Goal: Task Accomplishment & Management: Complete application form

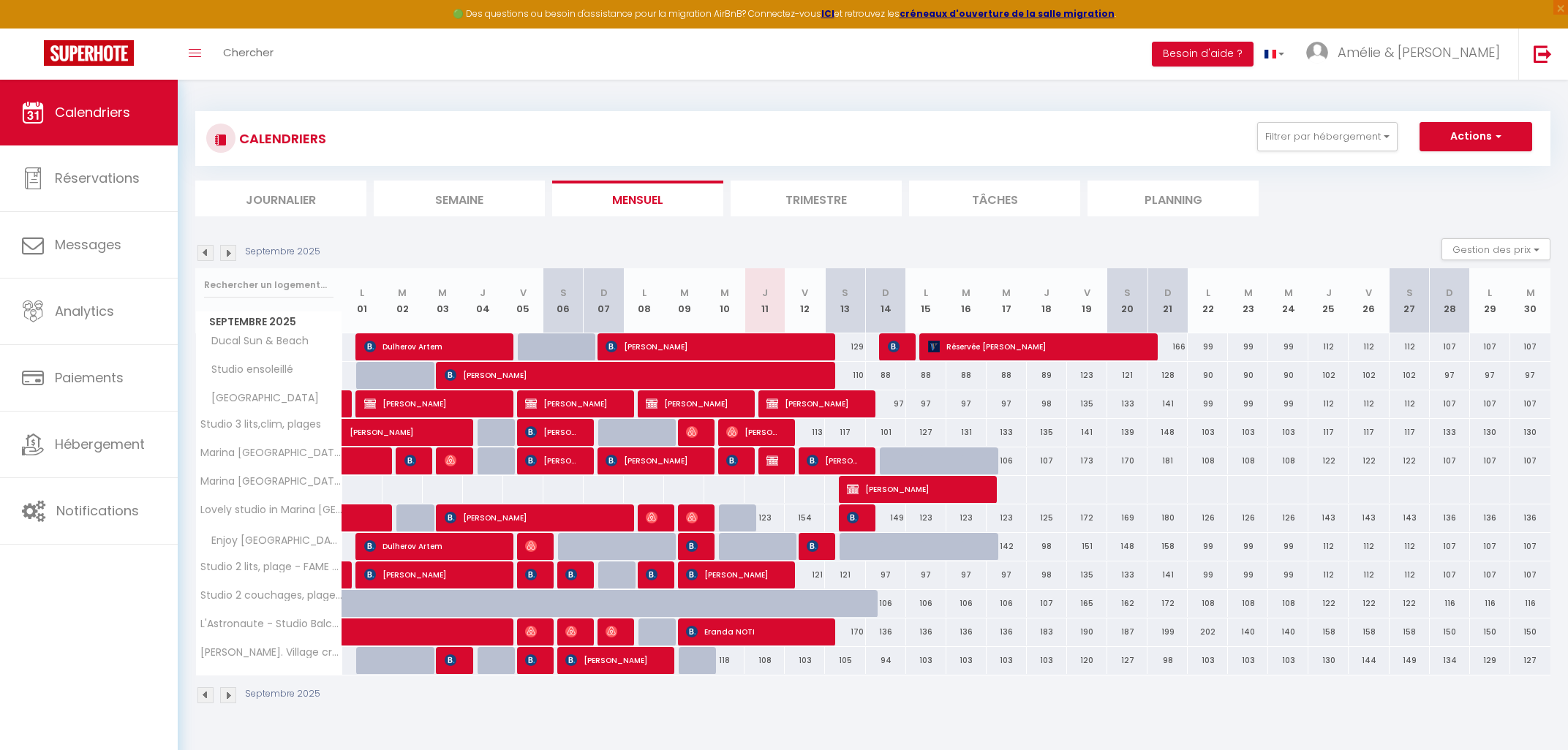
select select
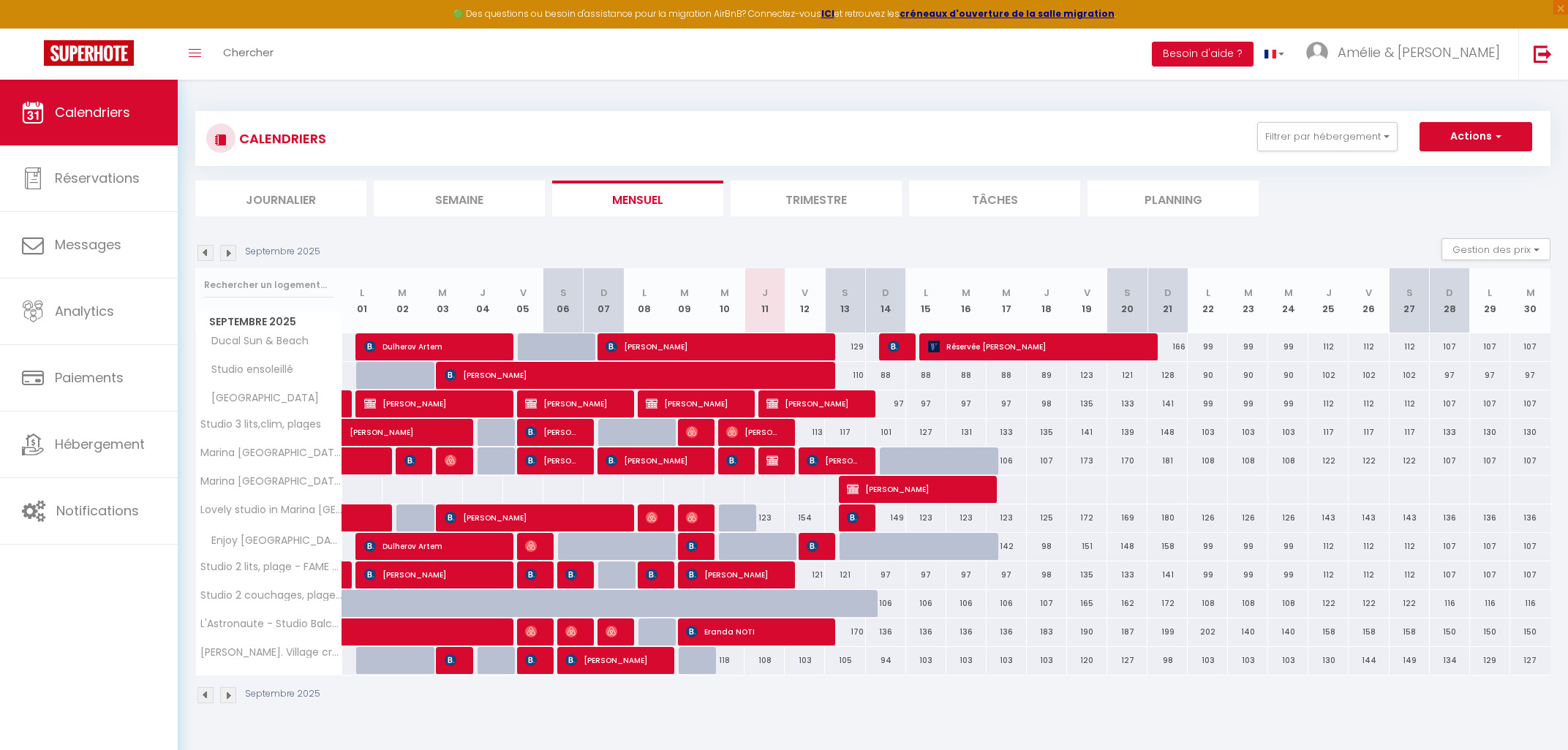
click at [971, 348] on span "Réservée [PERSON_NAME]" at bounding box center [1035, 347] width 215 height 28
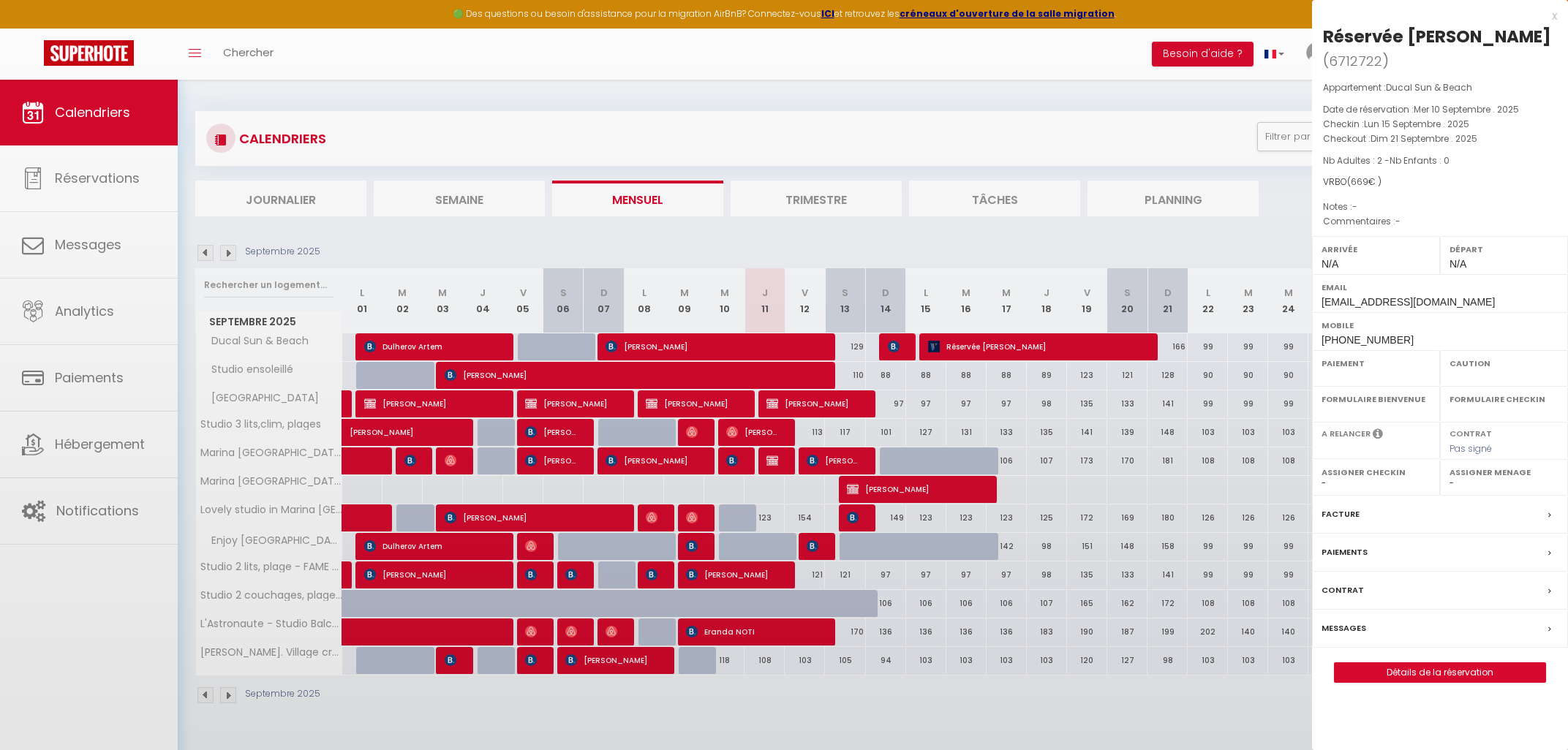
select select "OK"
select select "0"
select select "1"
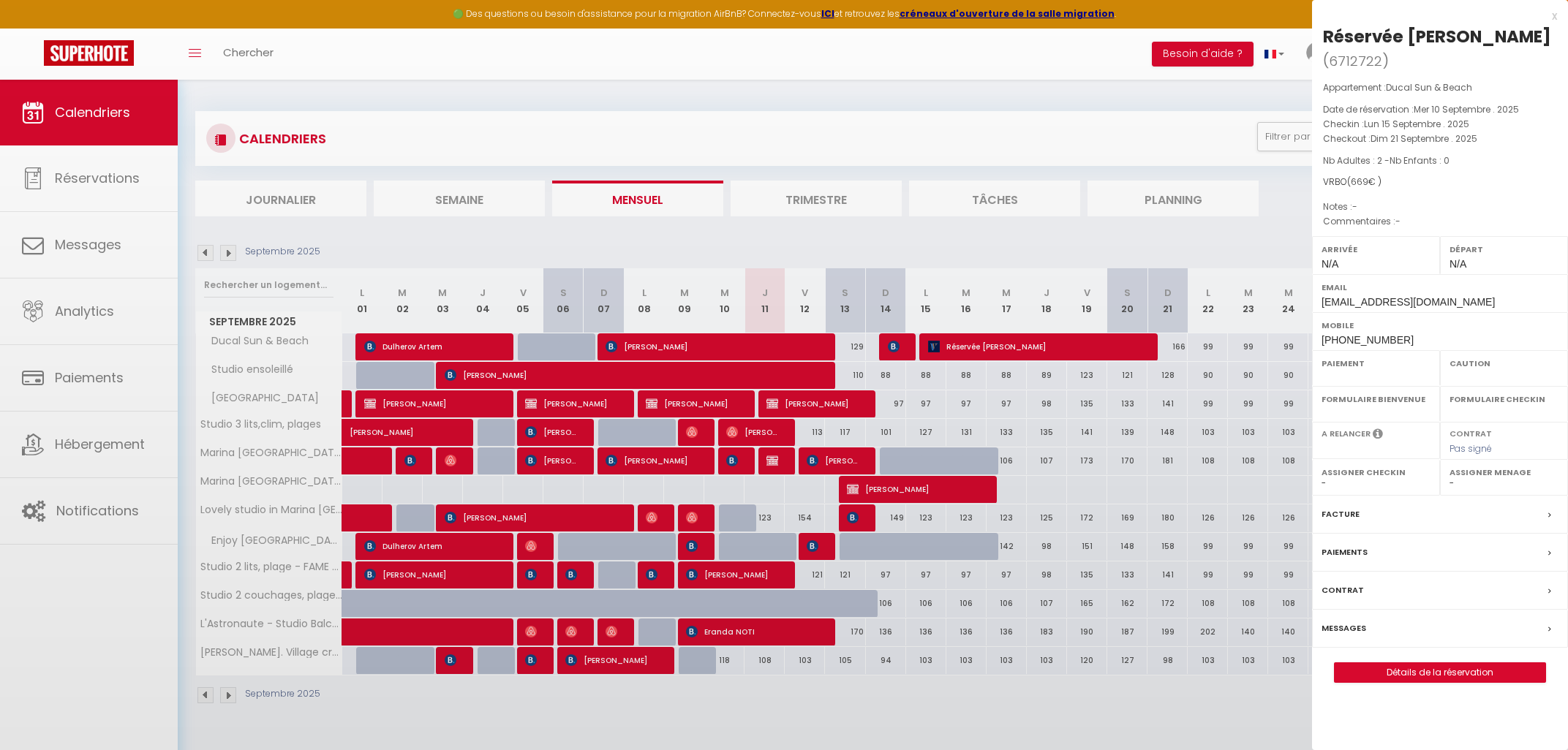
select select
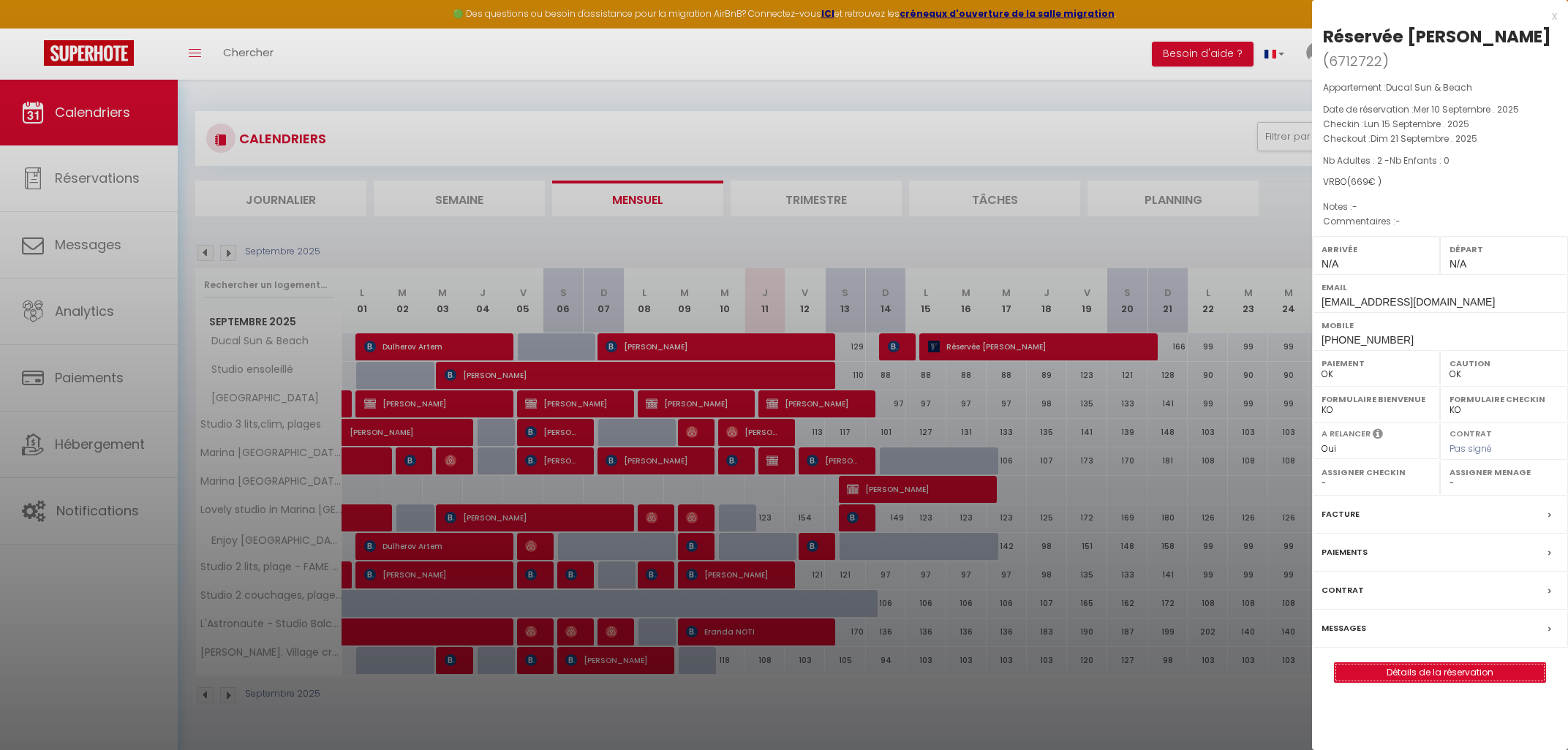
click at [1427, 663] on link "Détails de la réservation" at bounding box center [1440, 672] width 211 height 19
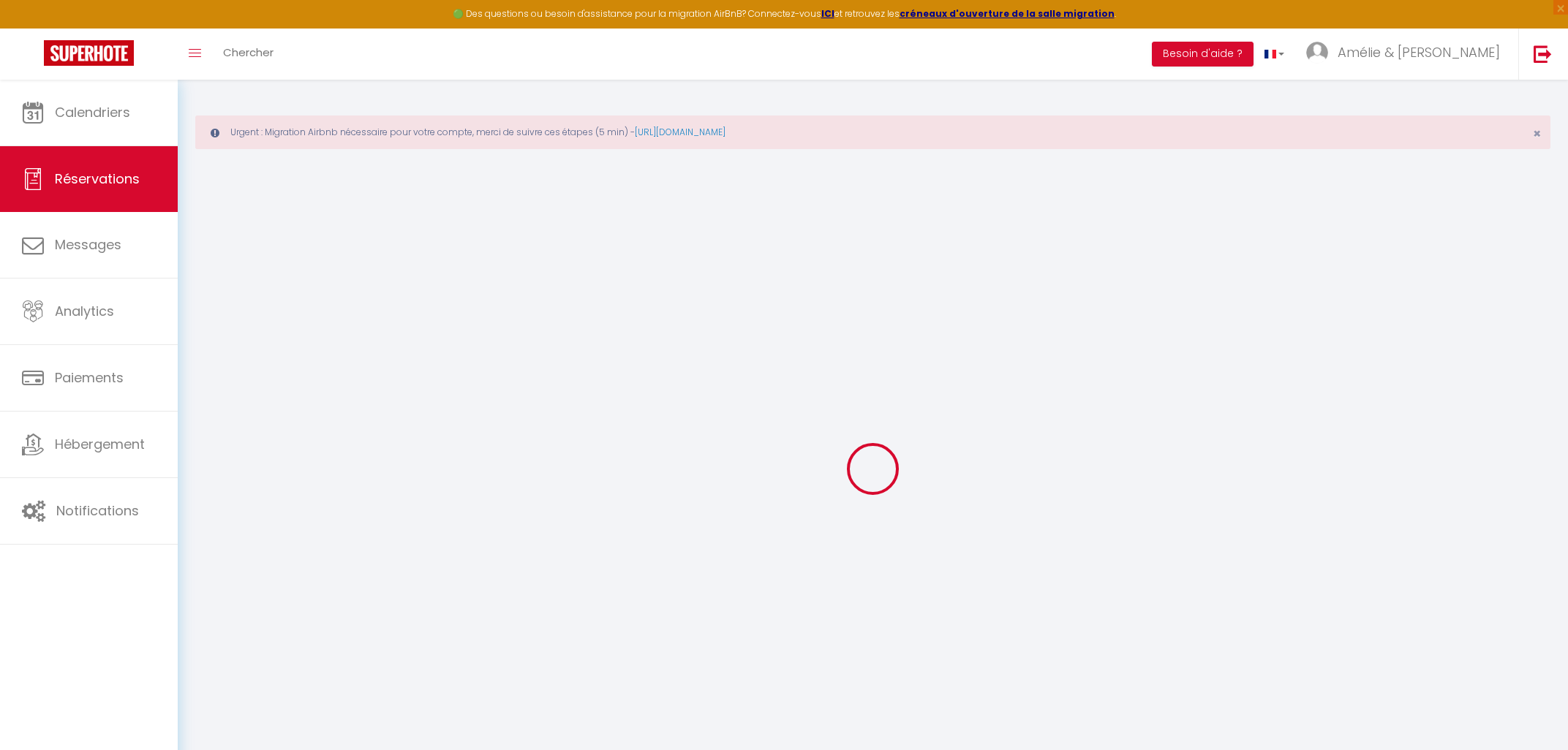
select select
select select "15"
checkbox input "false"
select select
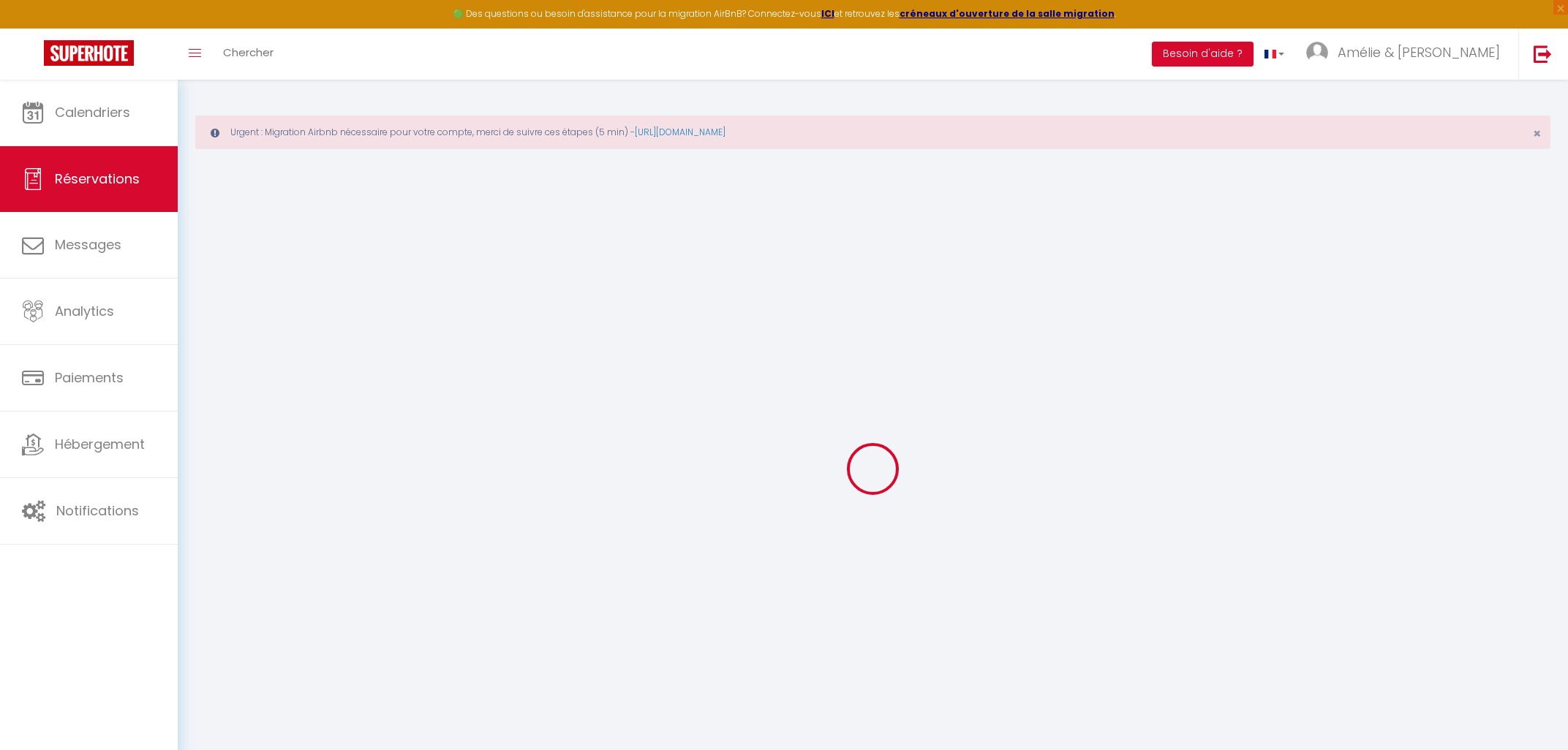
select select
checkbox input "false"
select select
checkbox input "false"
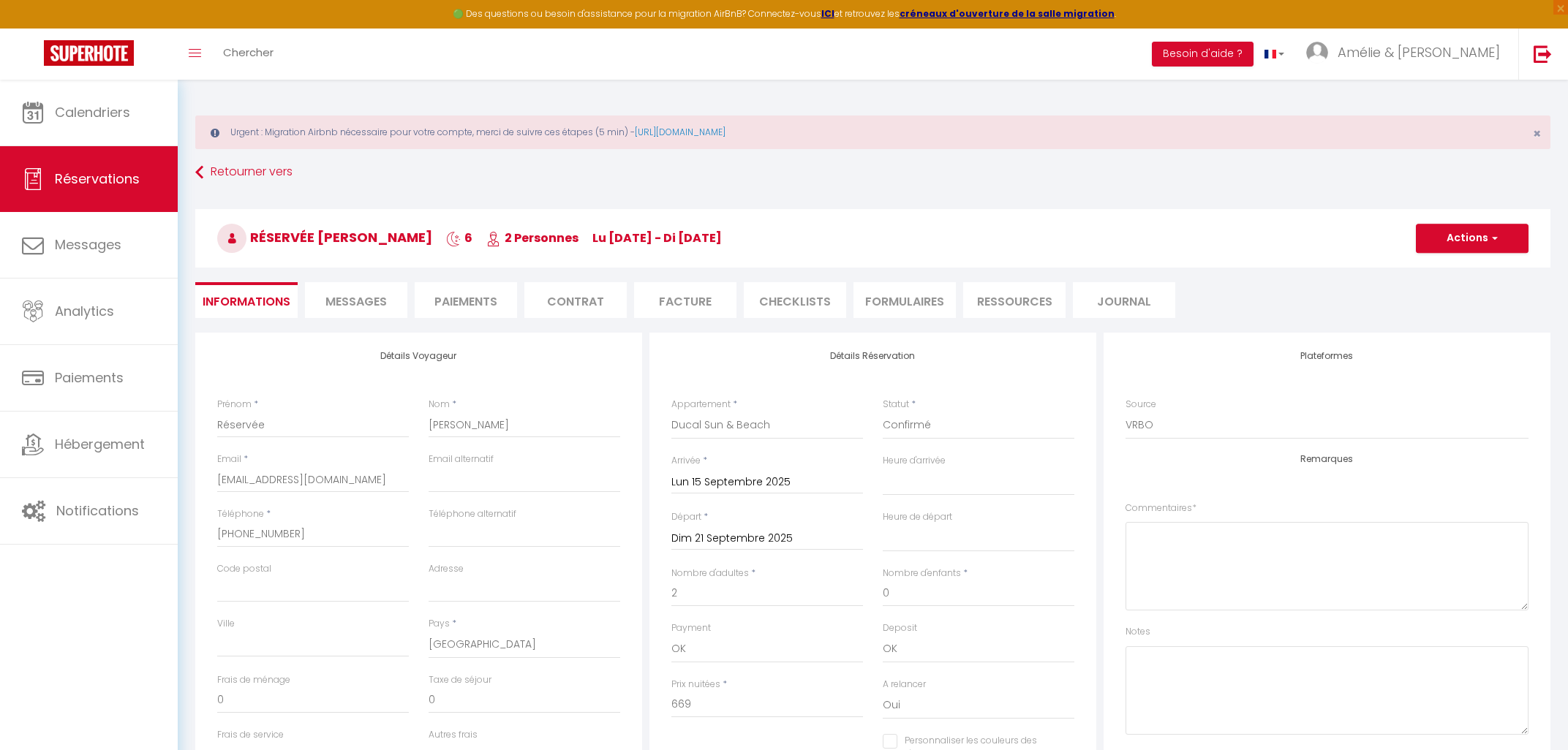
select select
checkbox input "false"
select select
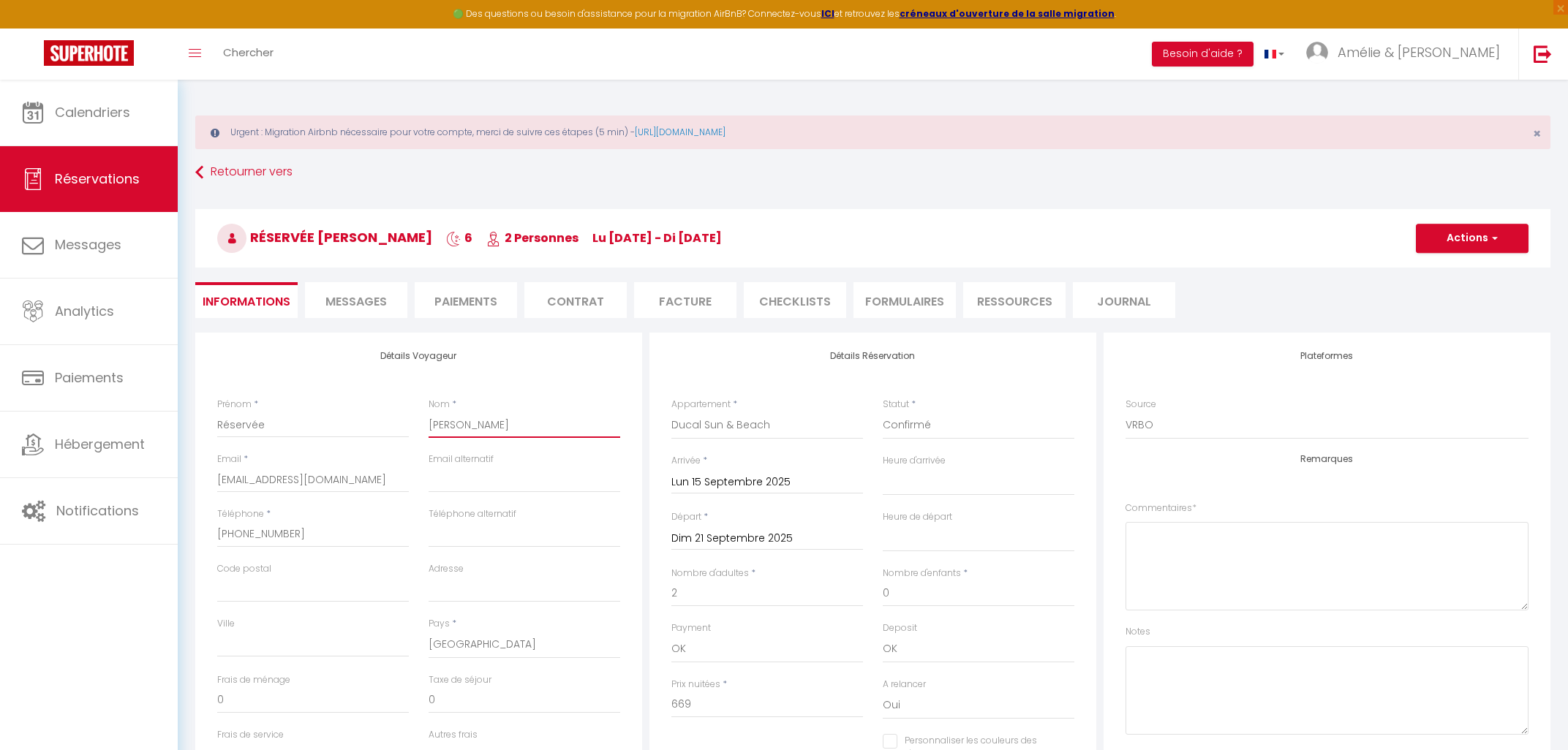
drag, startPoint x: 488, startPoint y: 425, endPoint x: 358, endPoint y: 427, distance: 130.0
click at [429, 427] on input "[PERSON_NAME]" at bounding box center [524, 424] width 192 height 26
paste input "Thoerig"
type input "Thoerig"
select select
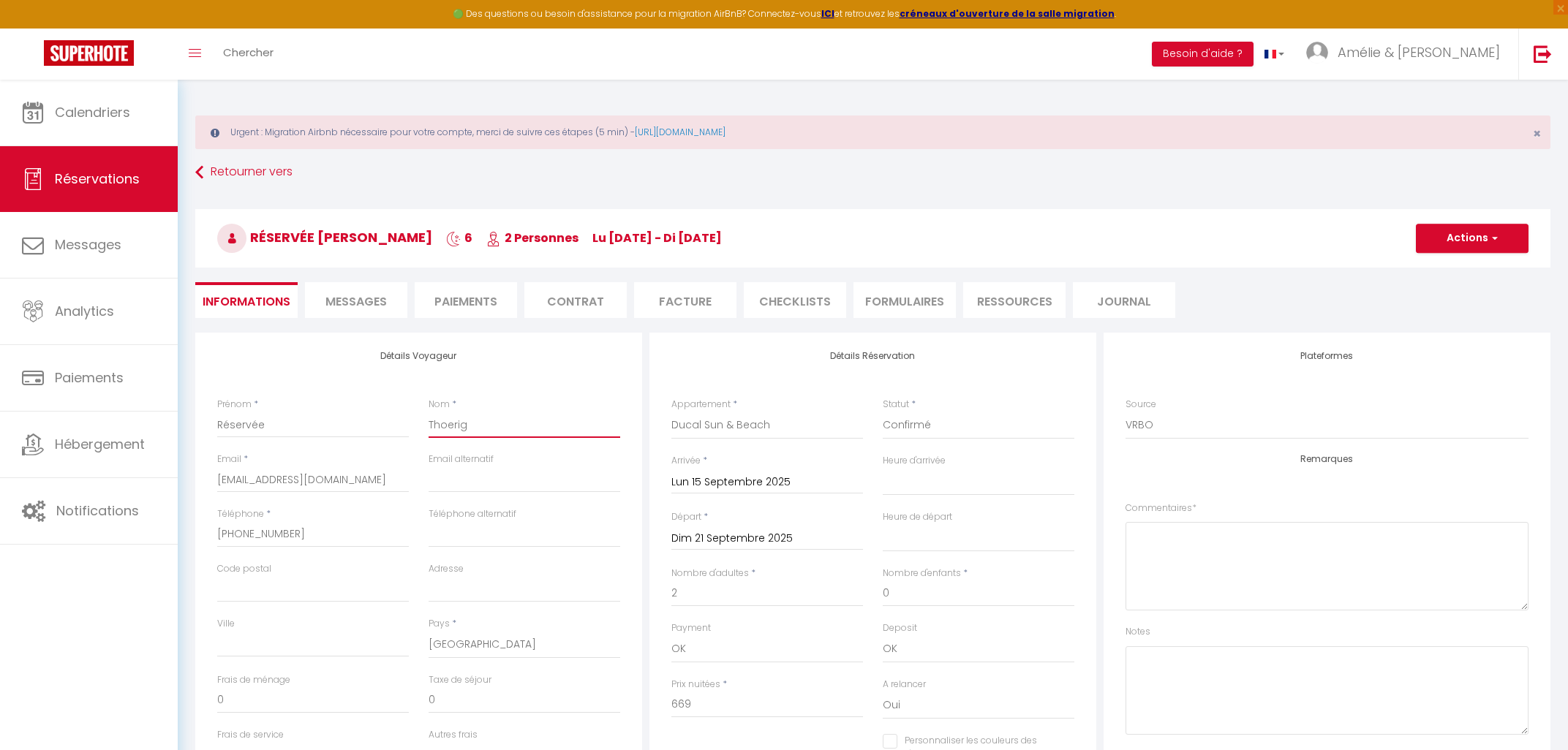
select select
checkbox input "false"
type input "Thoerig"
drag, startPoint x: 118, startPoint y: 422, endPoint x: 62, endPoint y: 425, distance: 56.1
click at [217, 425] on input "Réservée" at bounding box center [313, 424] width 192 height 26
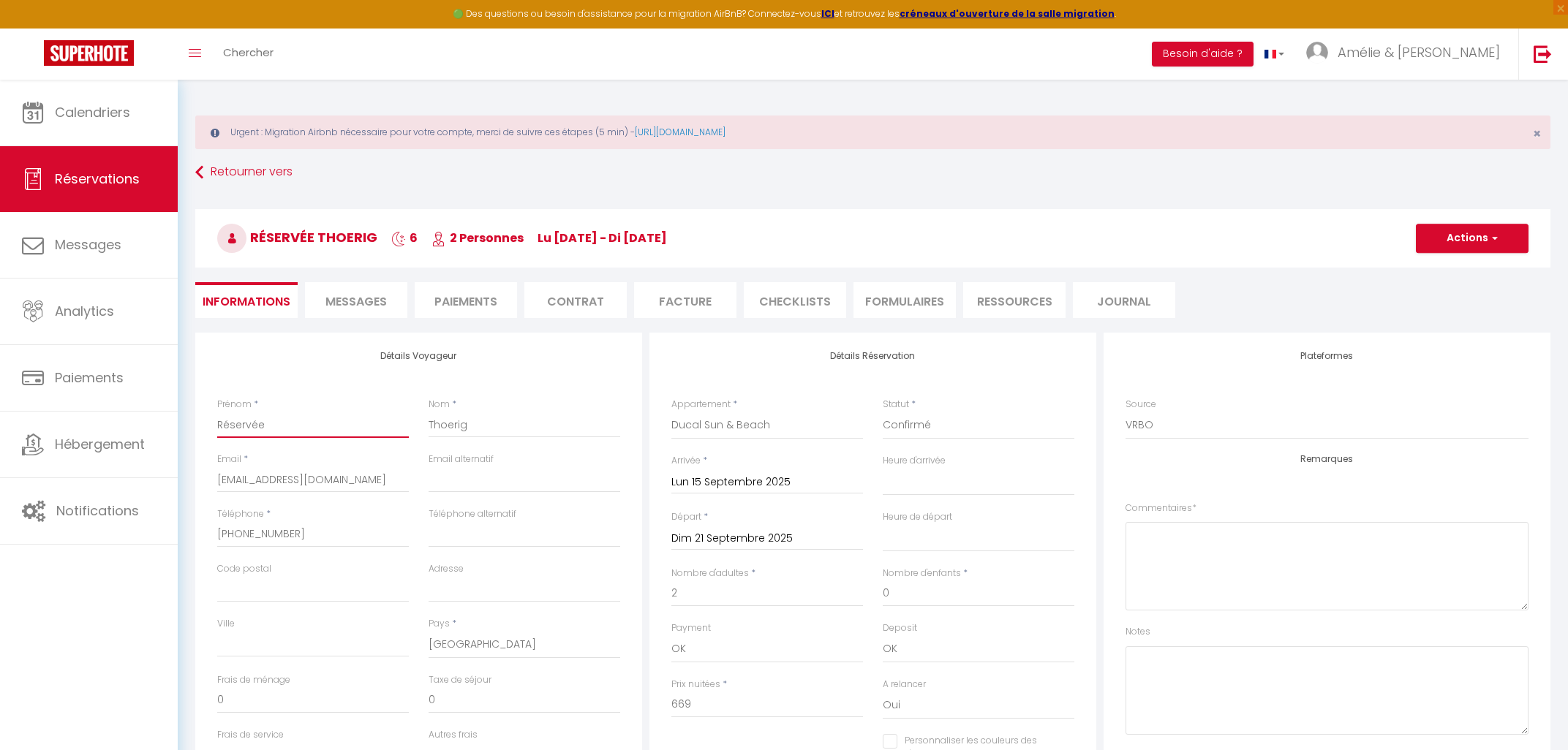
type input "R"
select select
checkbox input "false"
type input "Ra"
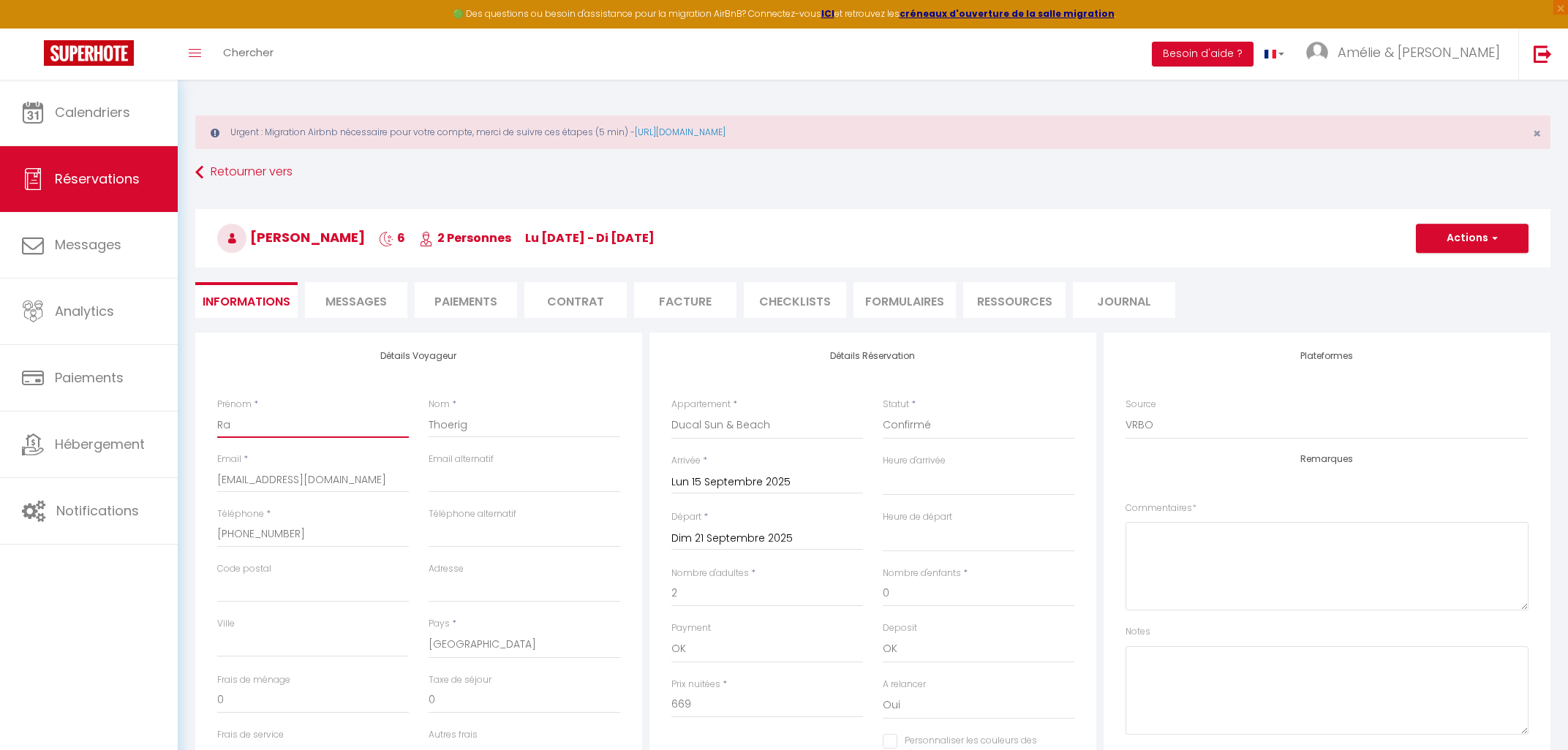
select select
checkbox input "false"
type input "Rac"
select select
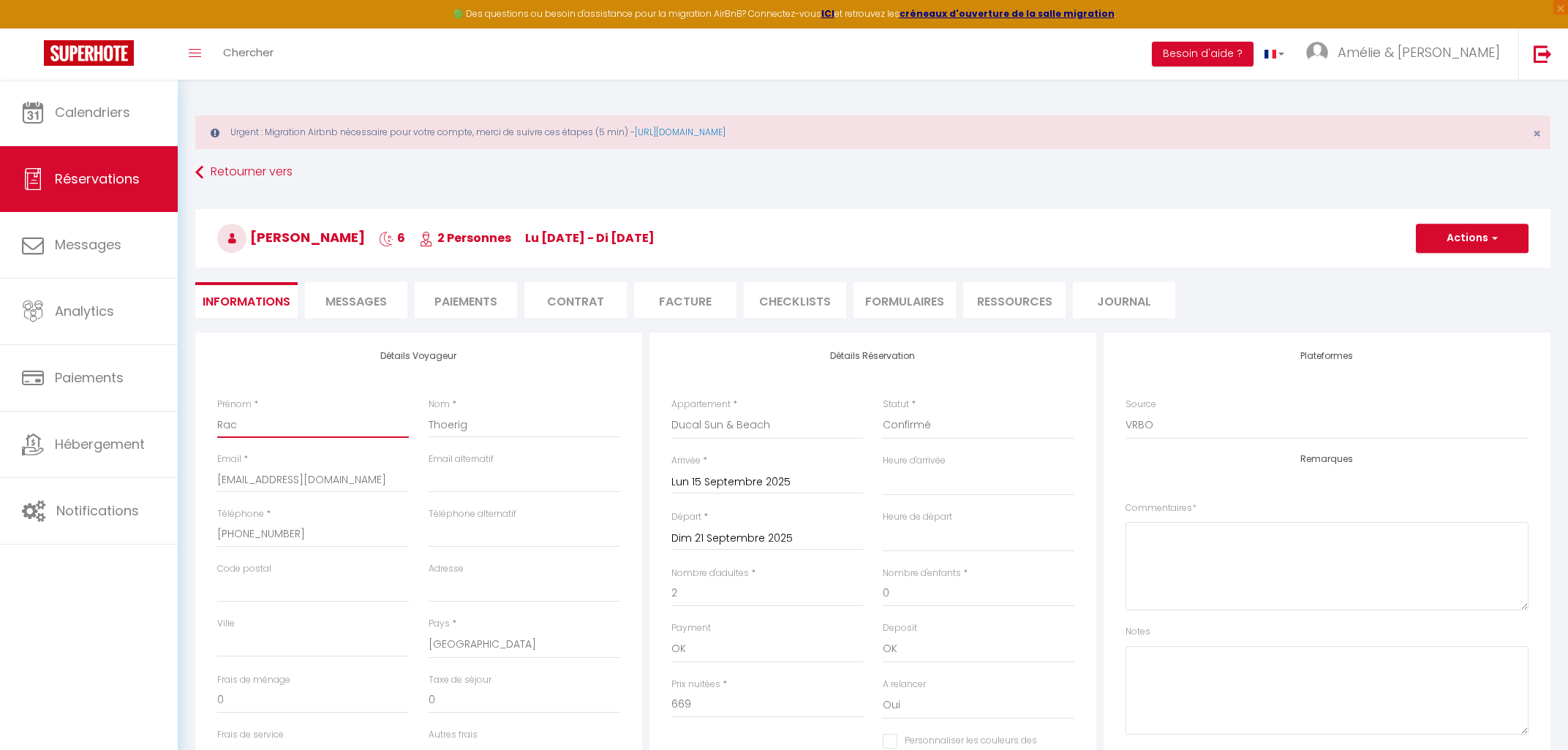
select select
checkbox input "false"
type input "Rach"
select select
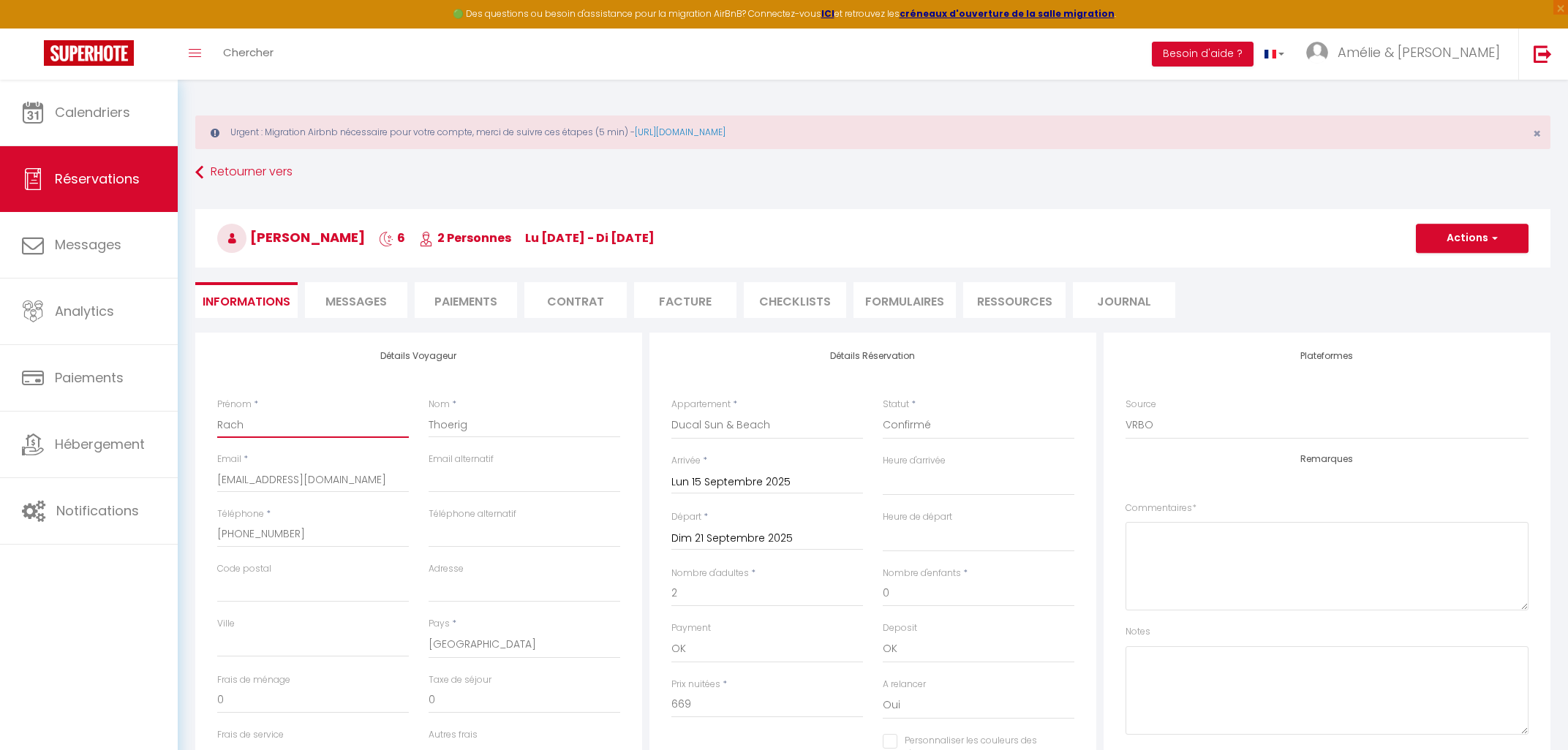
checkbox input "false"
type input "Rache"
select select
checkbox input "false"
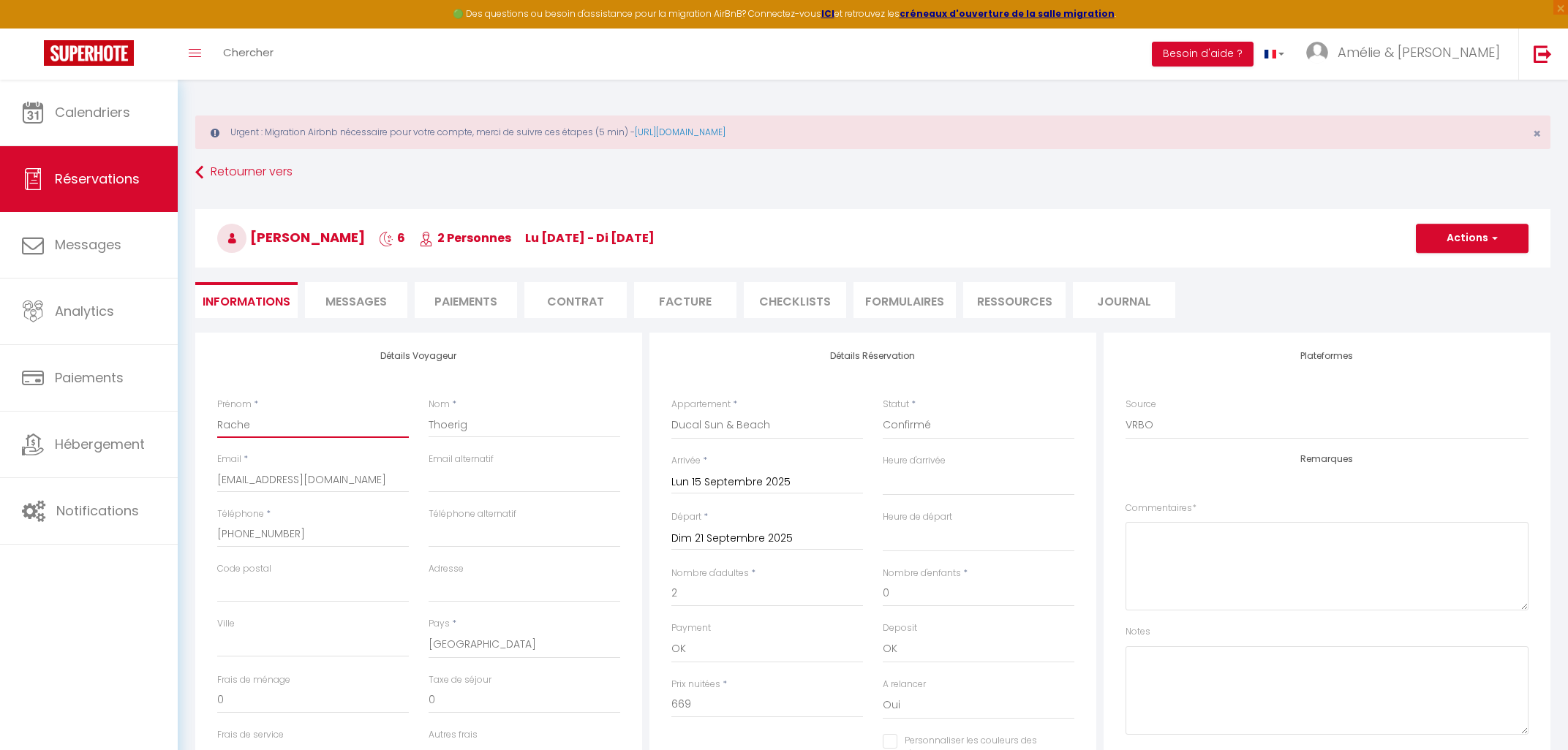
type input "[PERSON_NAME]"
select select
checkbox input "false"
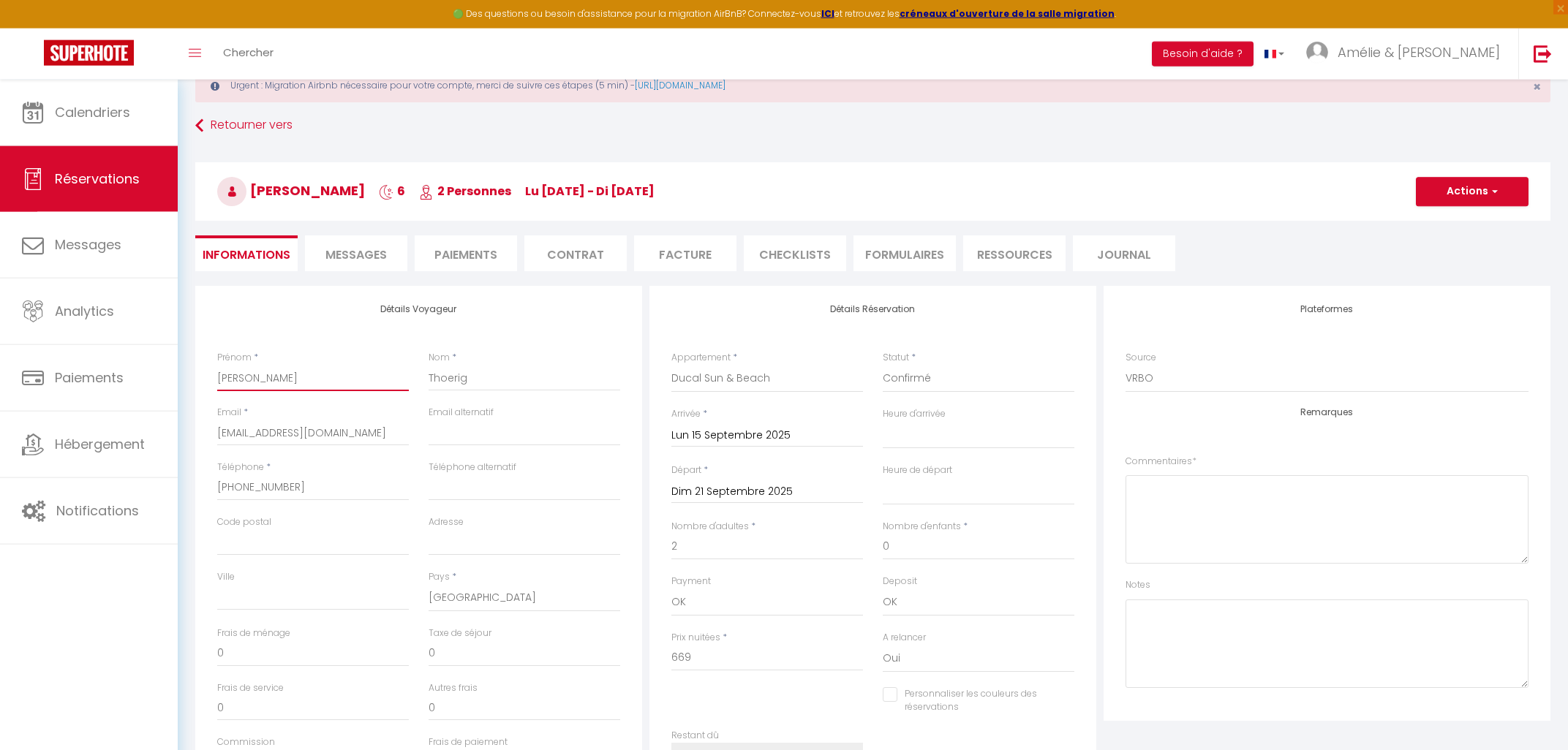
scroll to position [78, 0]
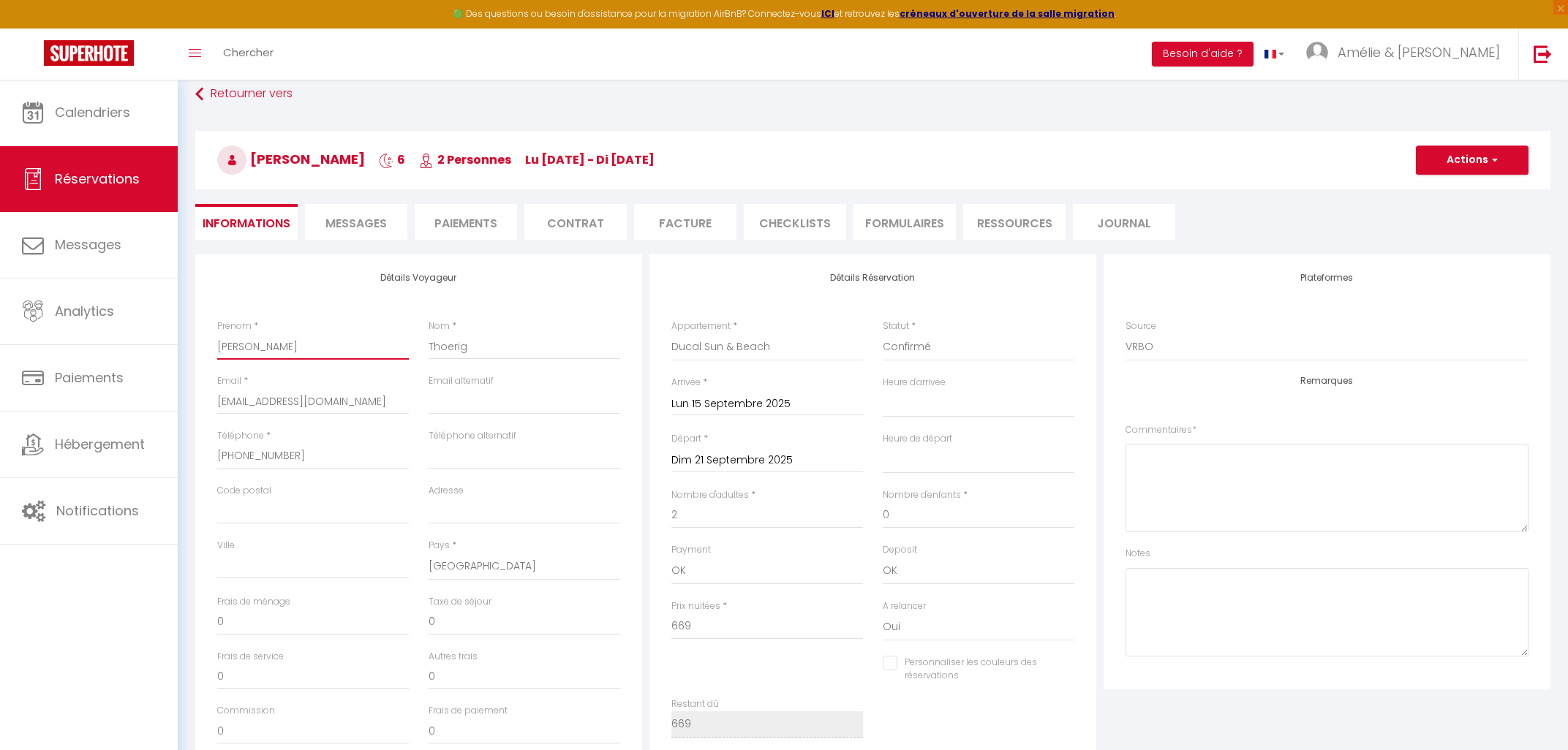
type input "[PERSON_NAME]"
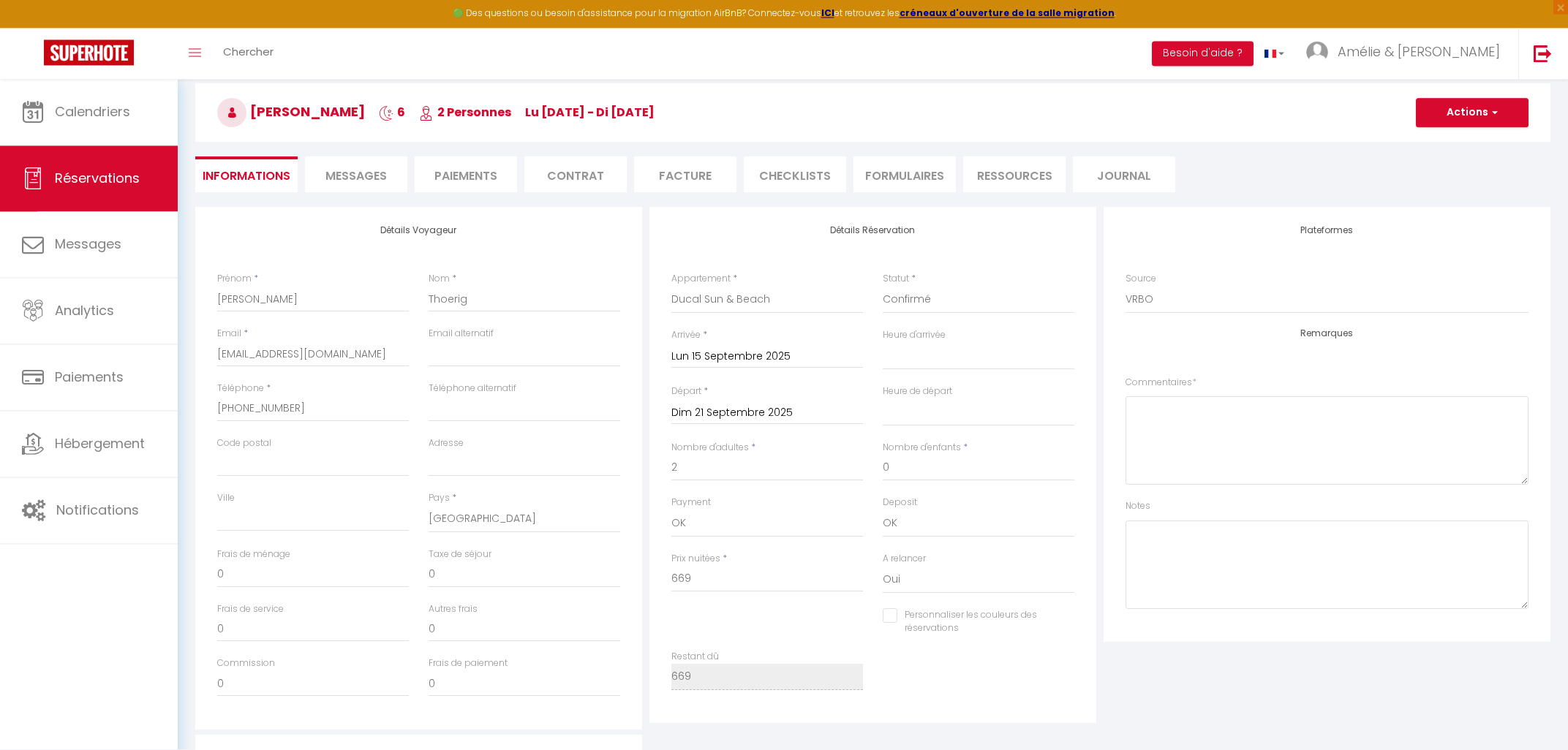
scroll to position [157, 0]
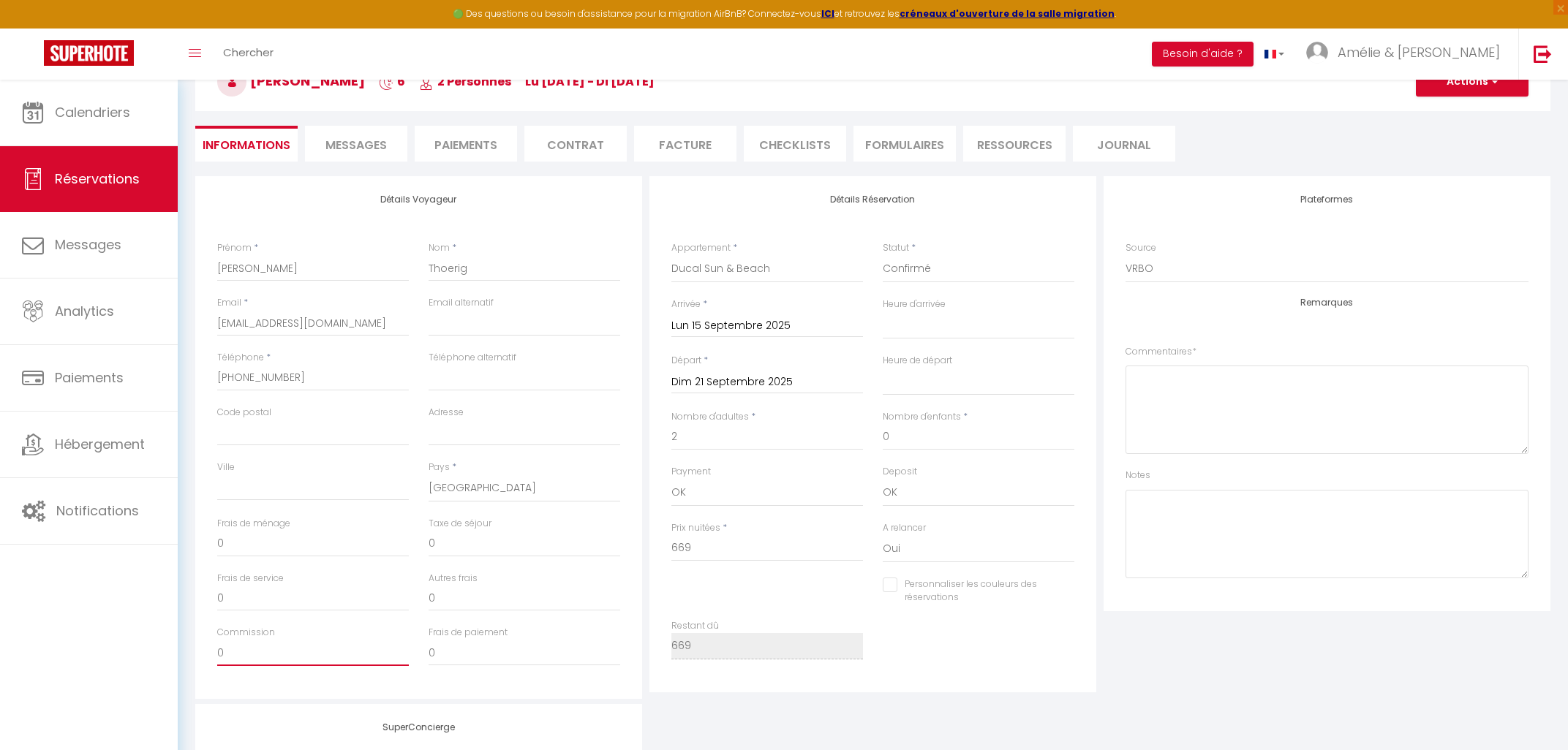
click at [247, 646] on input "0" at bounding box center [313, 653] width 192 height 26
select select
checkbox input "false"
type input "1"
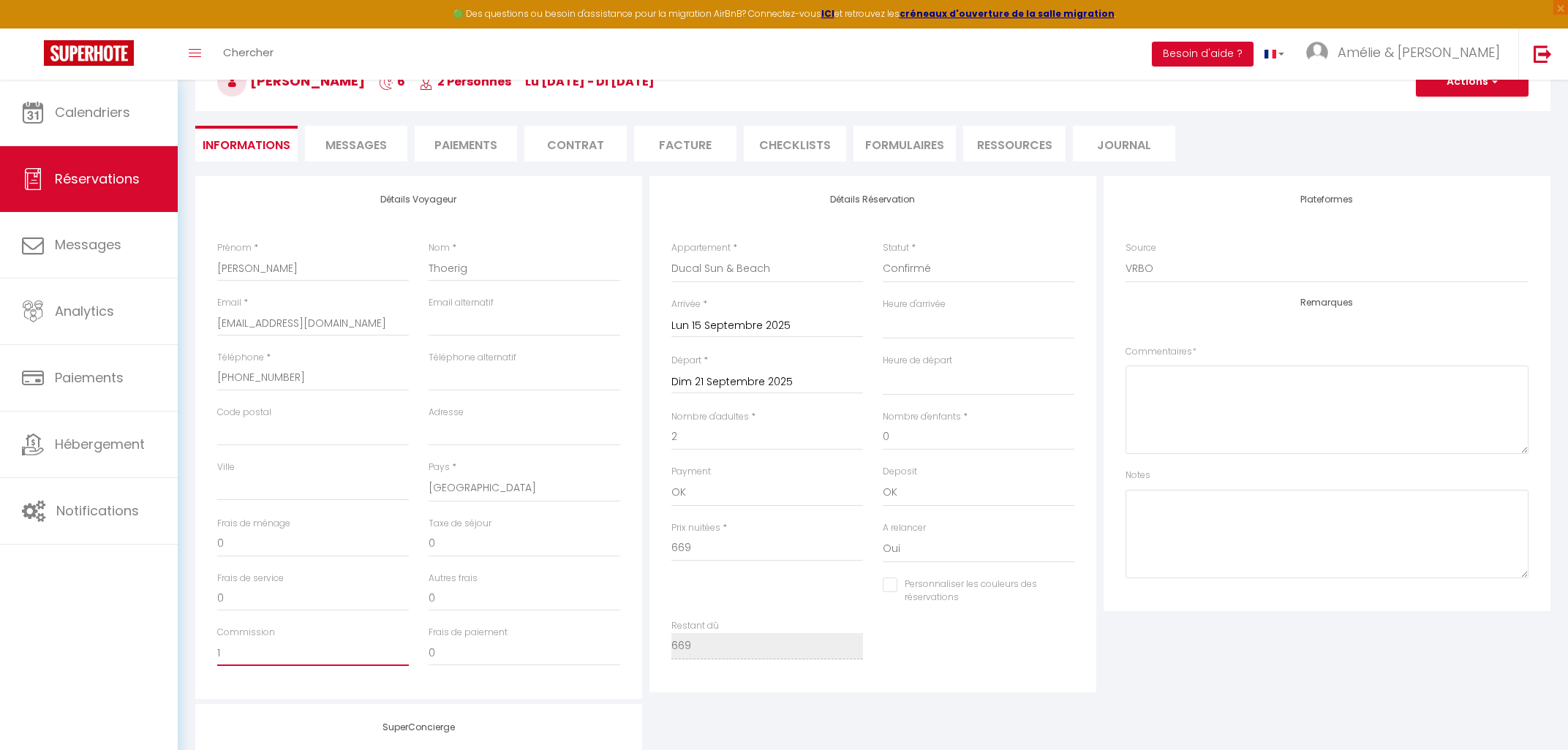
select select
checkbox input "false"
type input "13"
select select
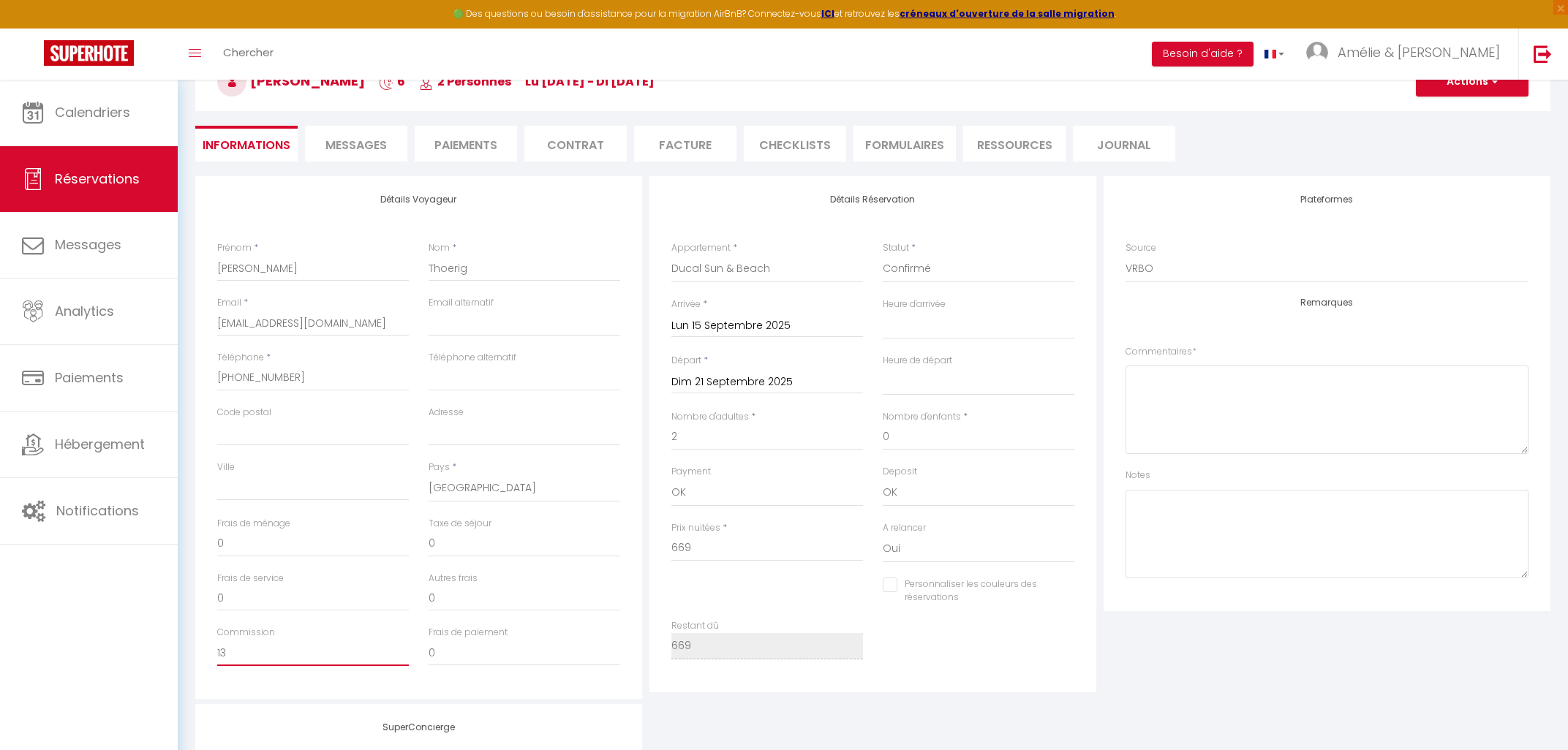
select select
checkbox input "false"
type input "133"
select select
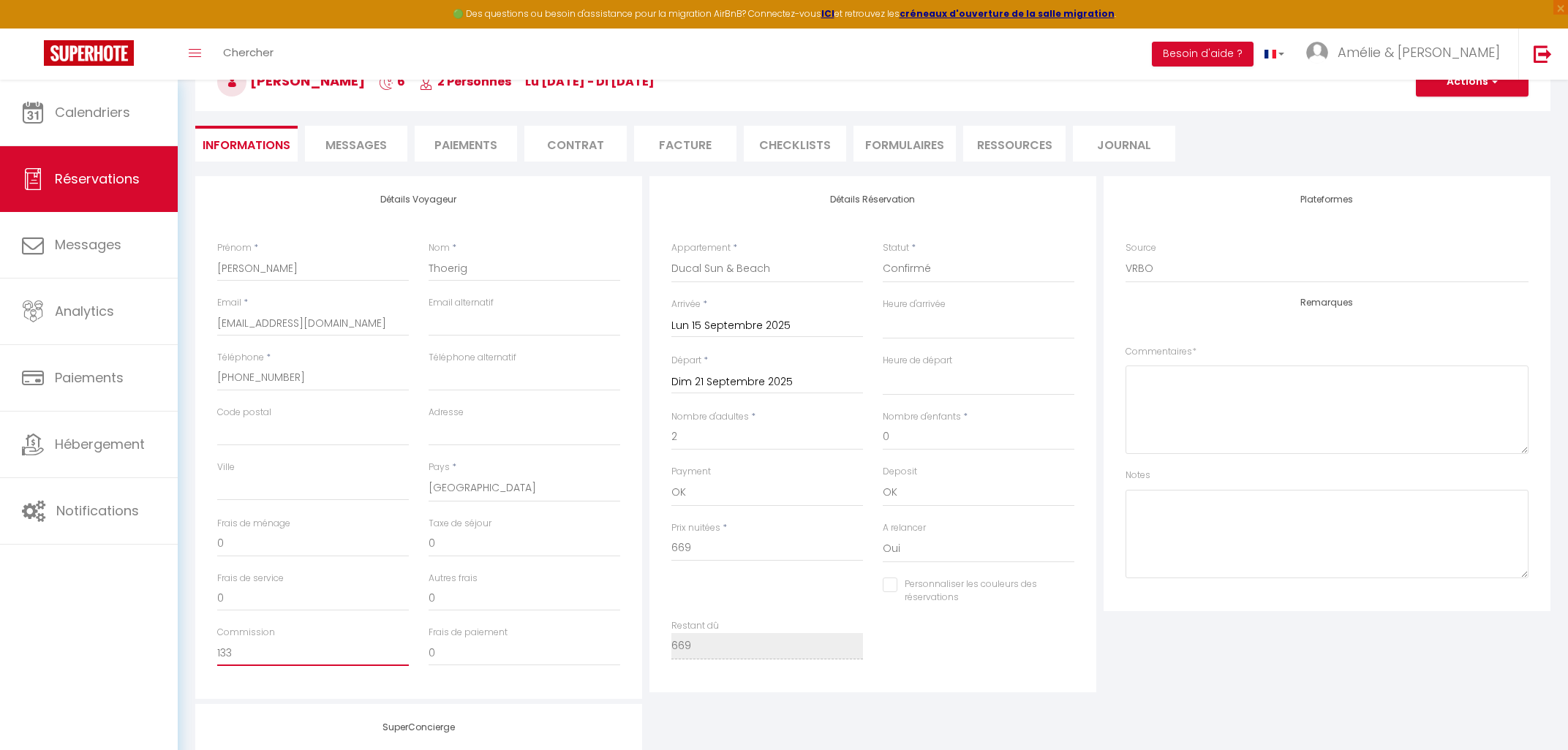
checkbox input "false"
type input "133."
select select
checkbox input "false"
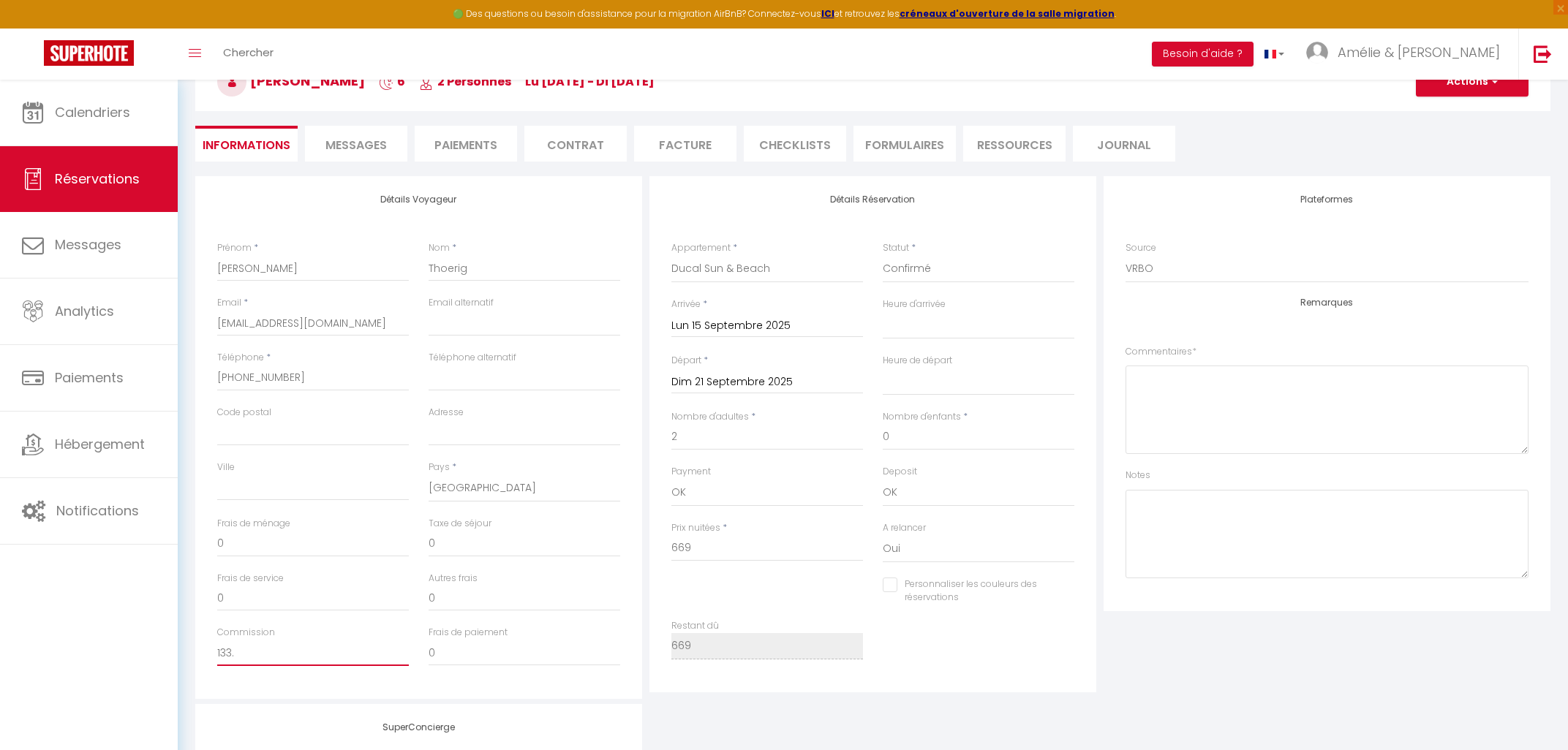
type input "133.0"
select select
checkbox input "false"
type input "133.04"
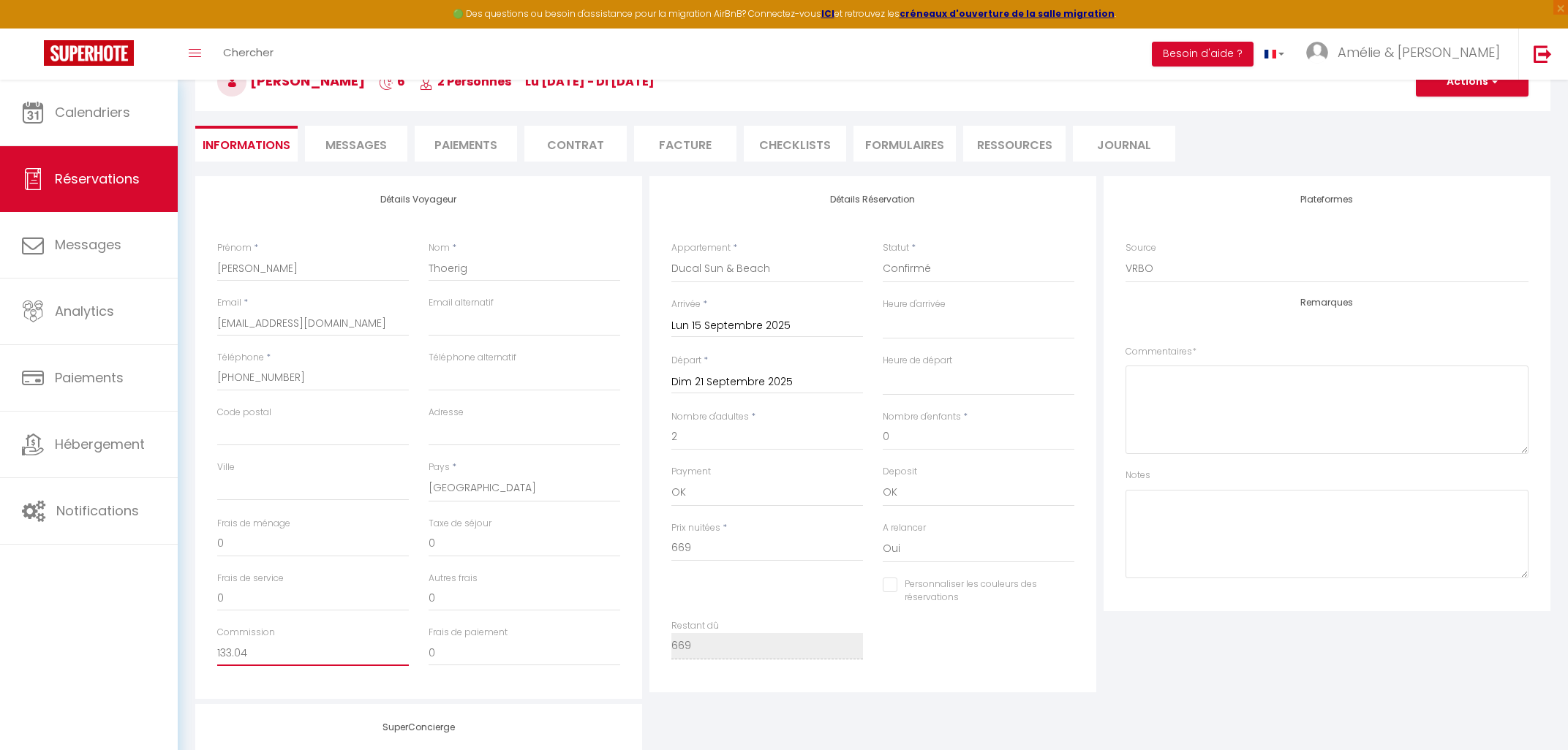
select select
checkbox input "false"
type input "133.04"
drag, startPoint x: 703, startPoint y: 546, endPoint x: 656, endPoint y: 545, distance: 47.0
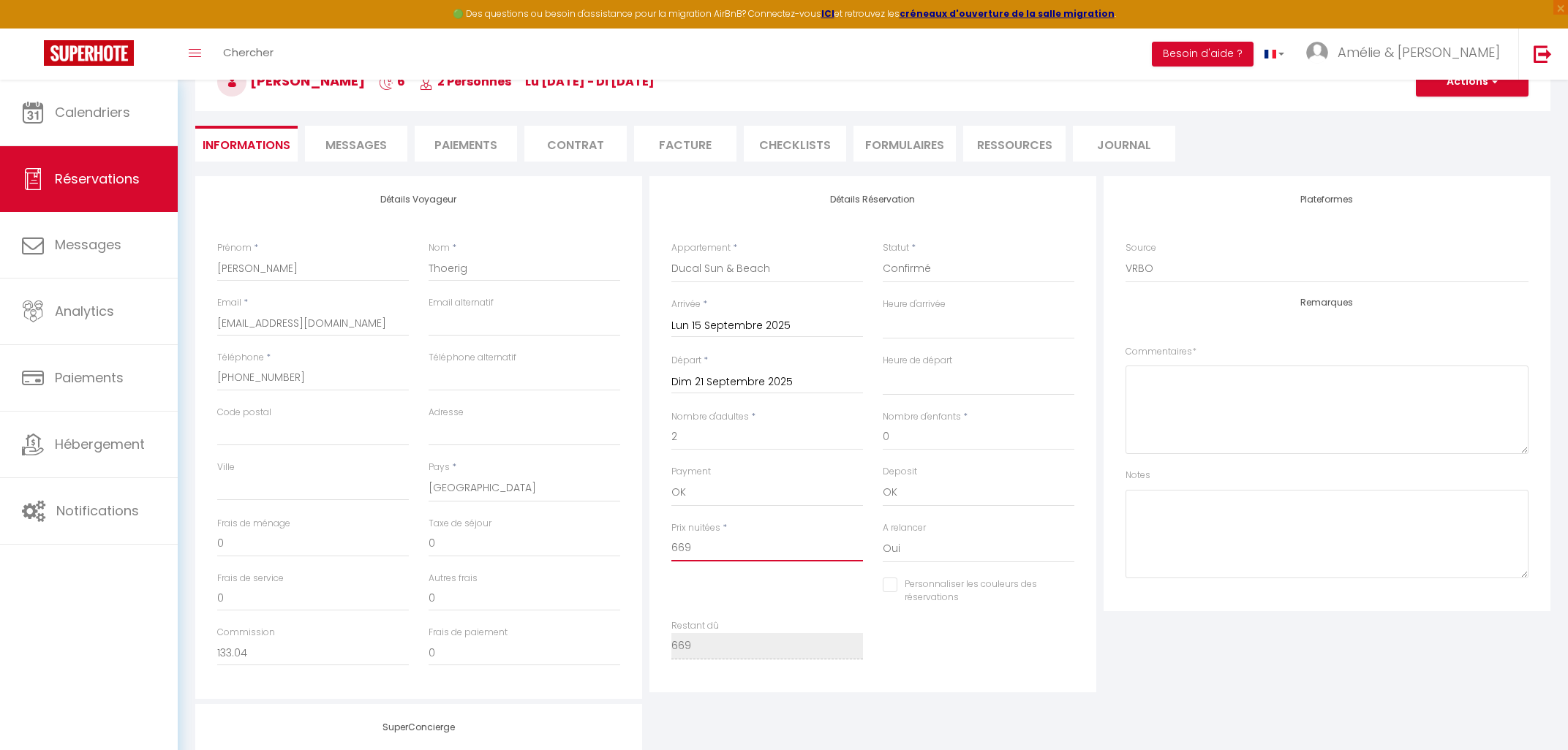
click at [672, 545] on input "669" at bounding box center [767, 548] width 192 height 26
type input "5"
select select
checkbox input "false"
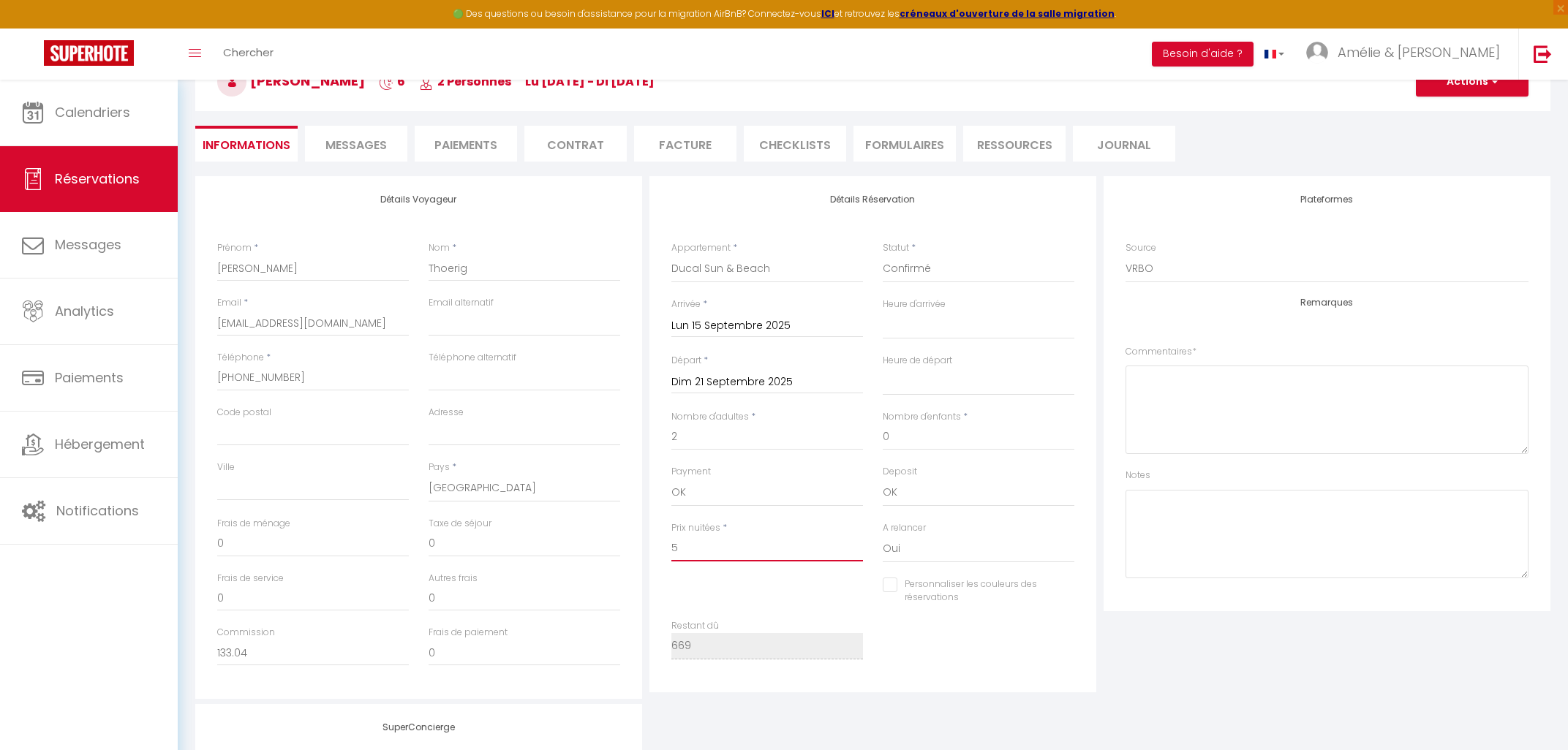
type input "53"
select select
checkbox input "false"
type input "538"
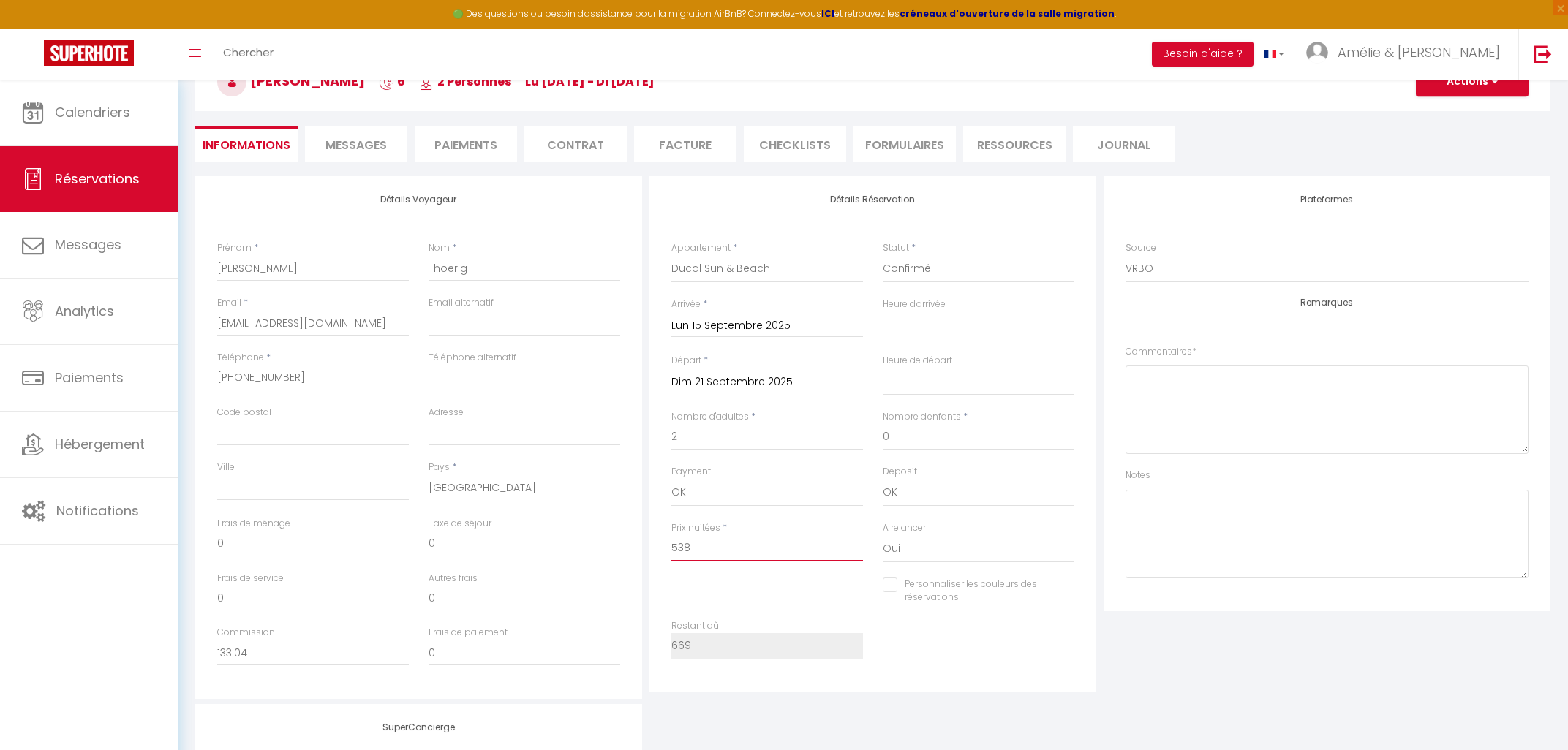
select select
checkbox input "false"
type input "538."
select select
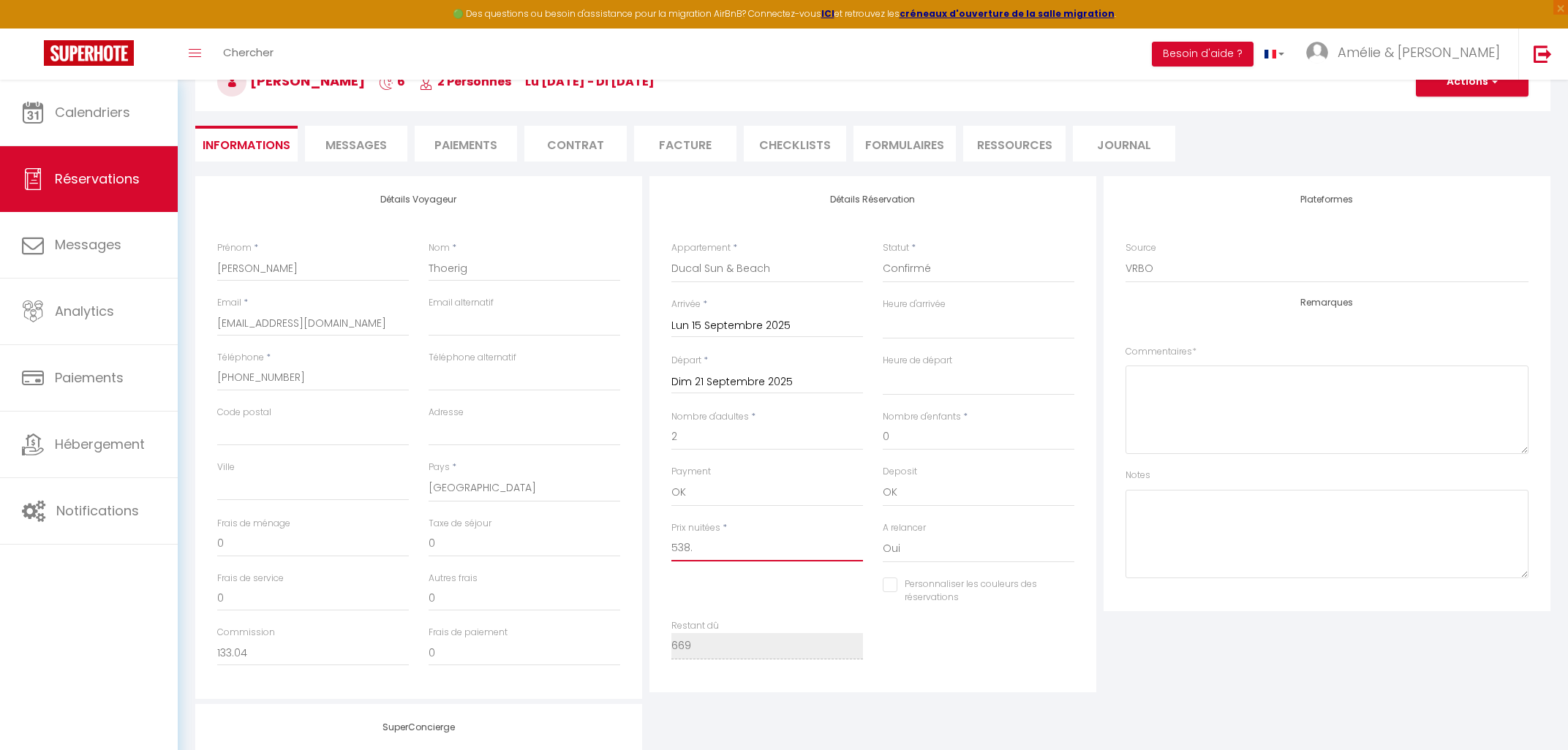
select select
checkbox input "false"
type input "538.9"
select select
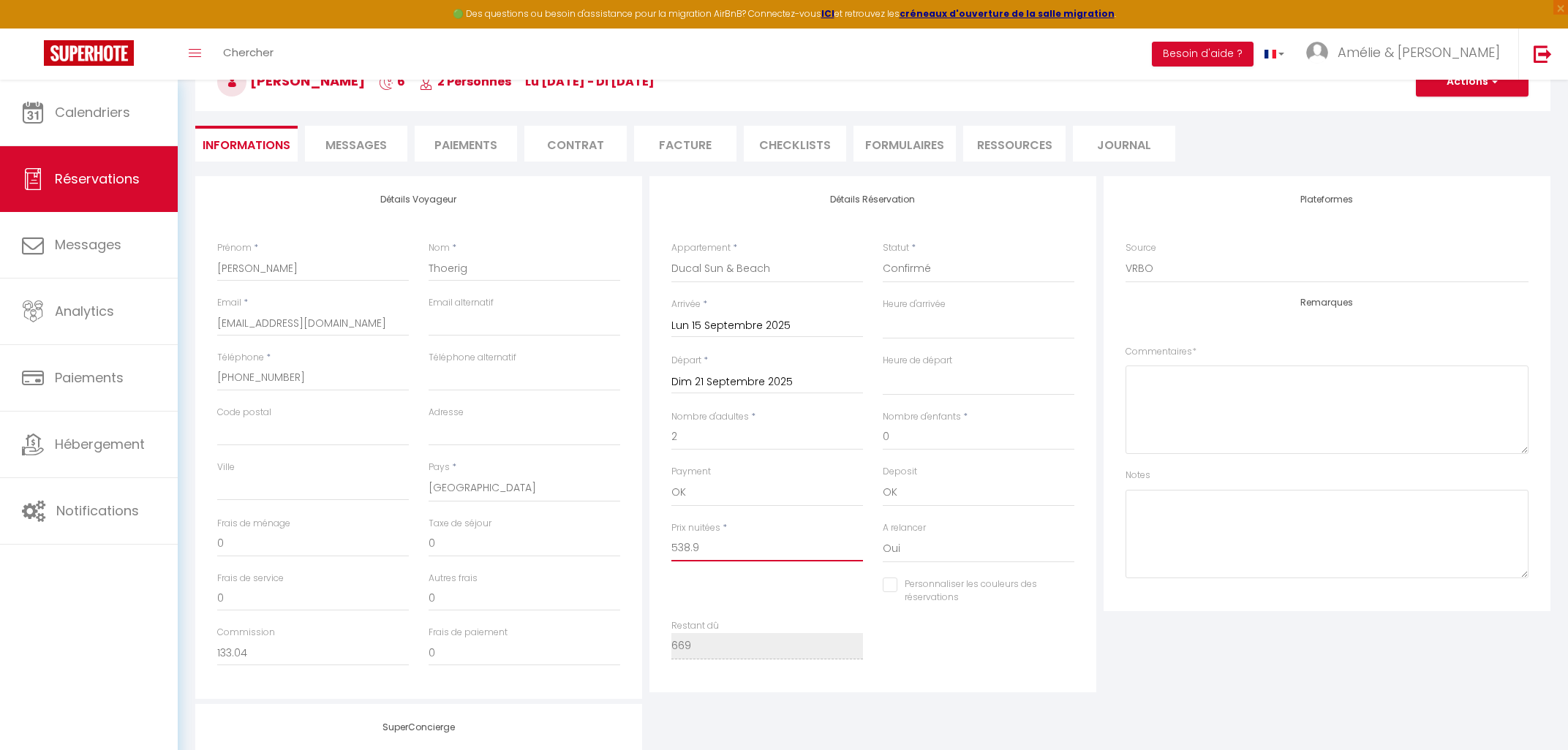
checkbox input "false"
type input "538.98"
select select
checkbox input "false"
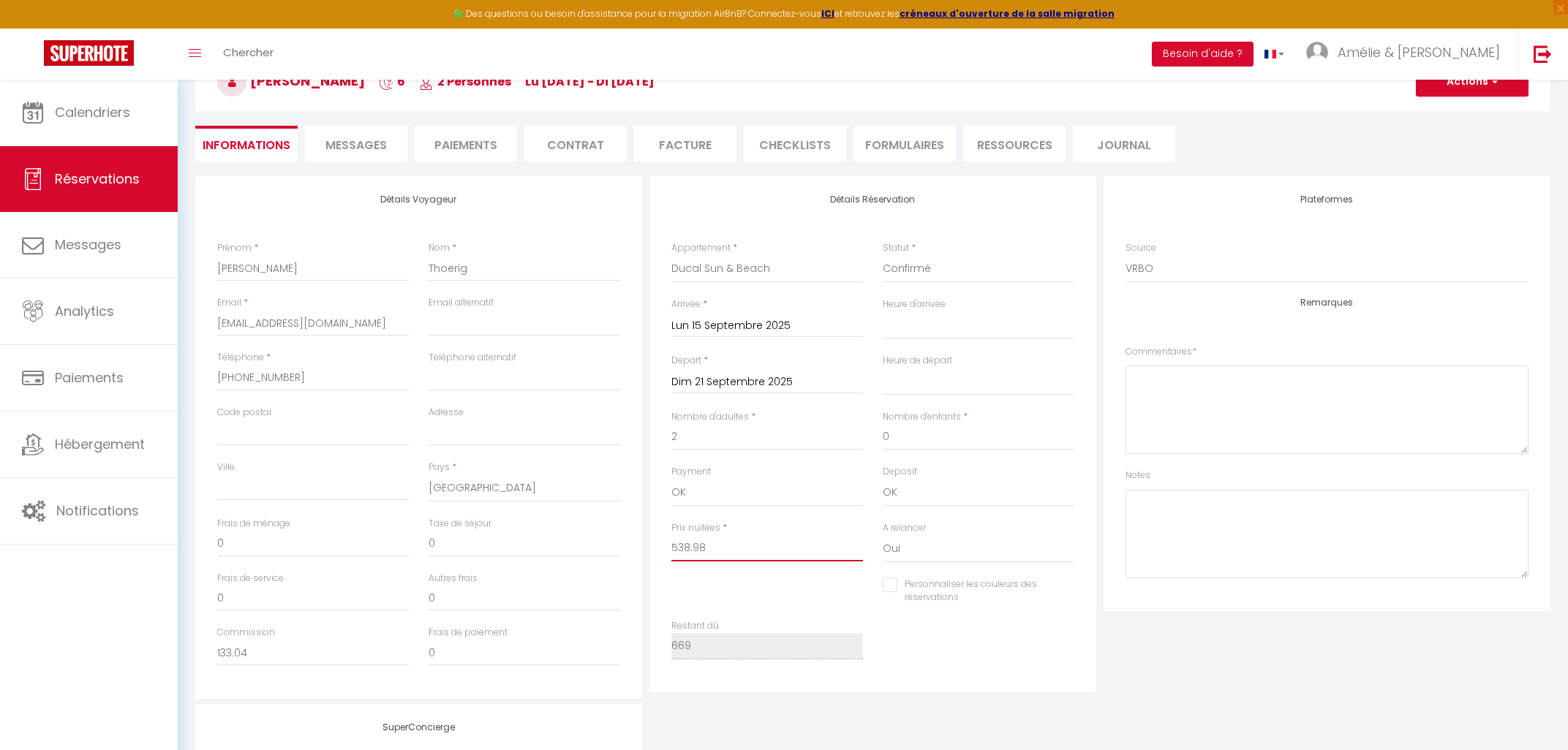
type input "538.98"
click at [440, 538] on input "0" at bounding box center [524, 544] width 192 height 26
select select
checkbox input "false"
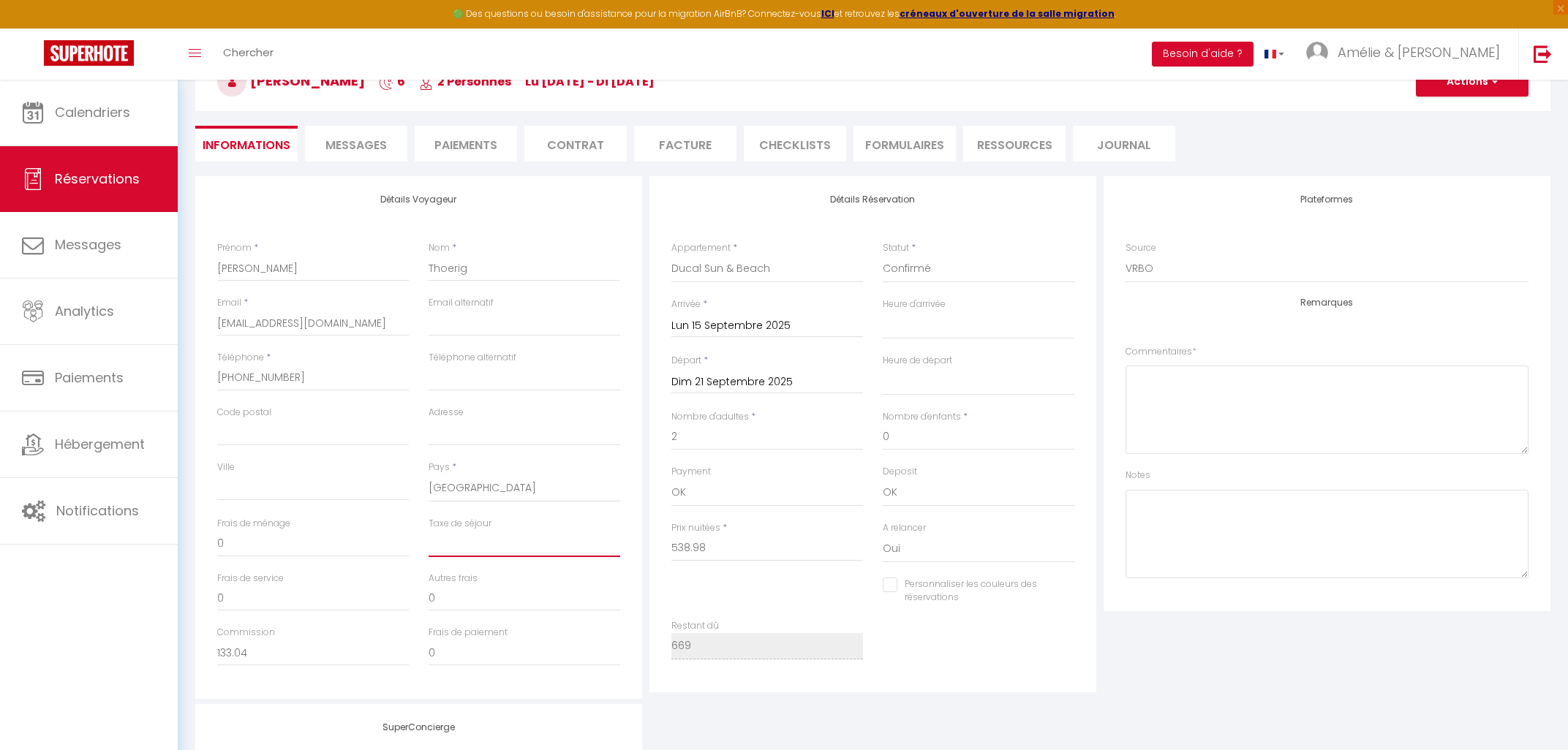
type input "2"
select select
checkbox input "false"
type input "24"
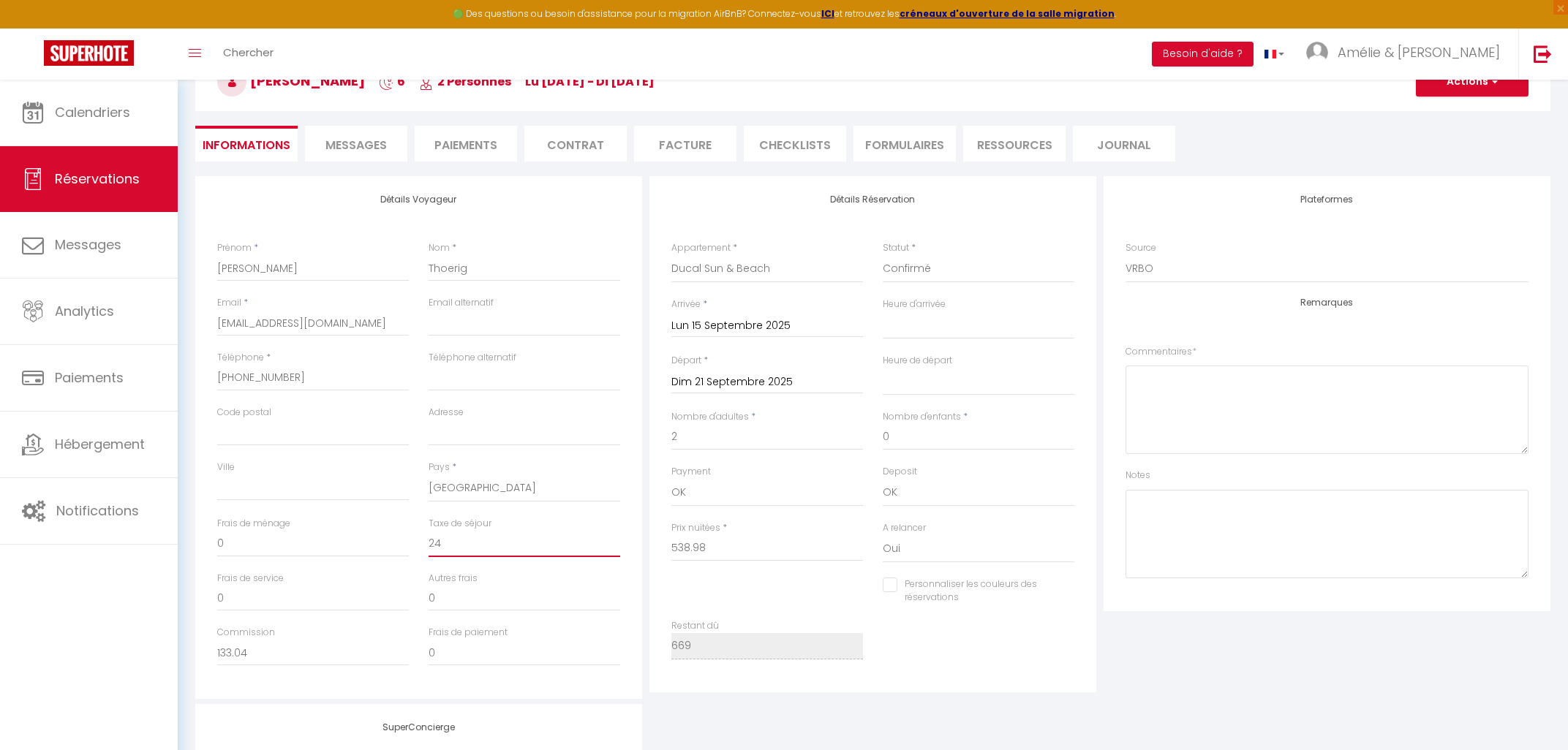
select select
checkbox input "false"
type input "24."
select select
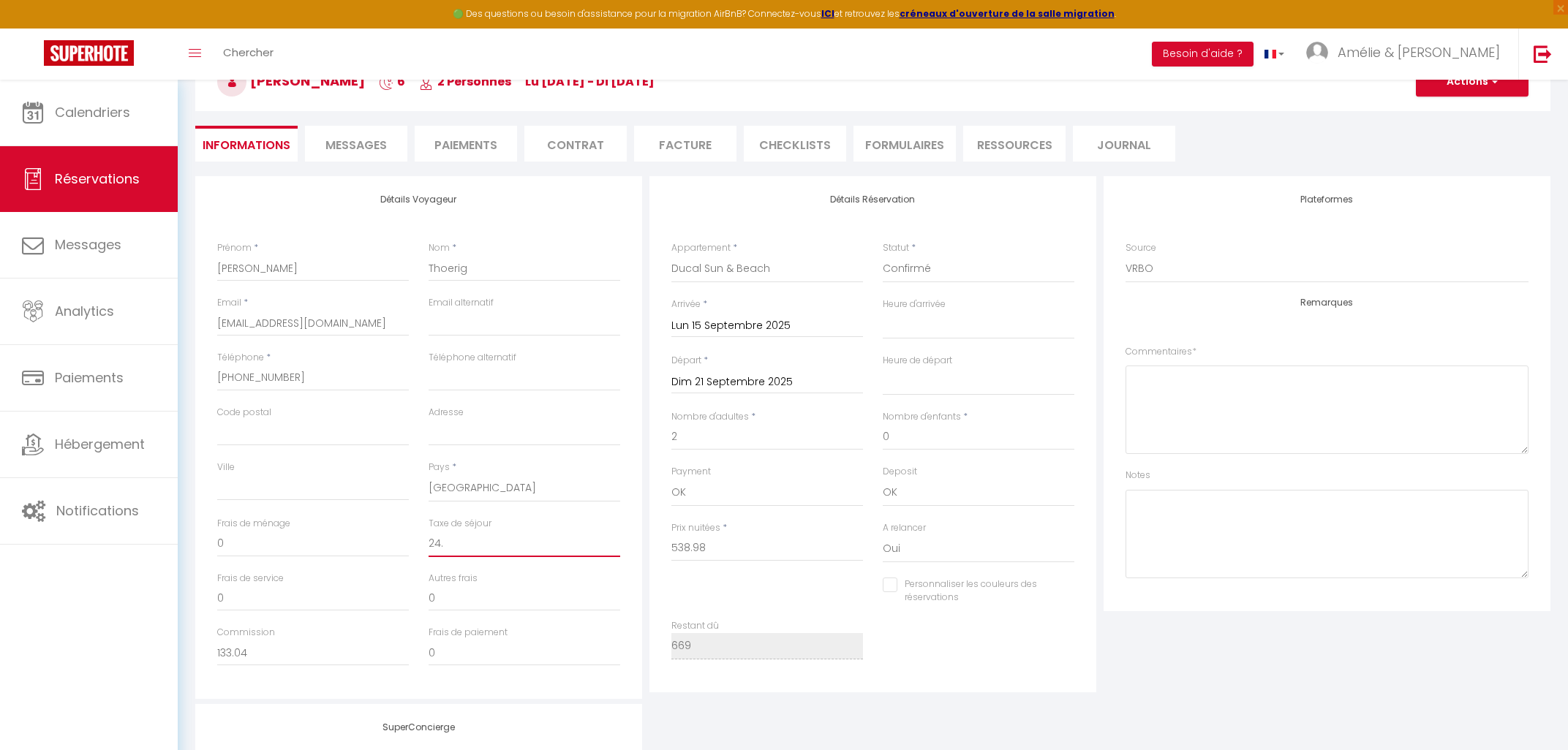
select select
checkbox input "false"
type input "24.1"
select select
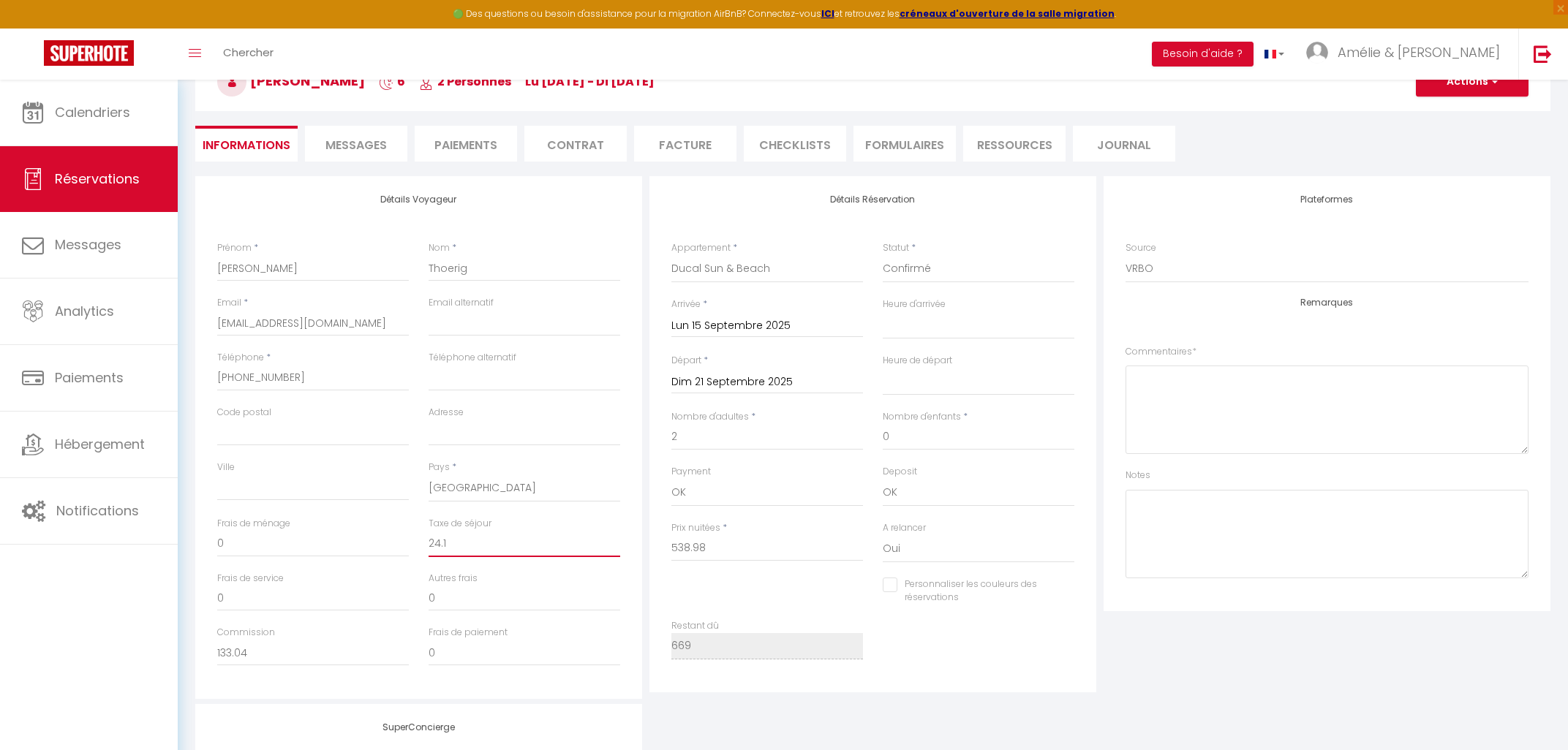
checkbox input "false"
type input "24.12"
select select
checkbox input "false"
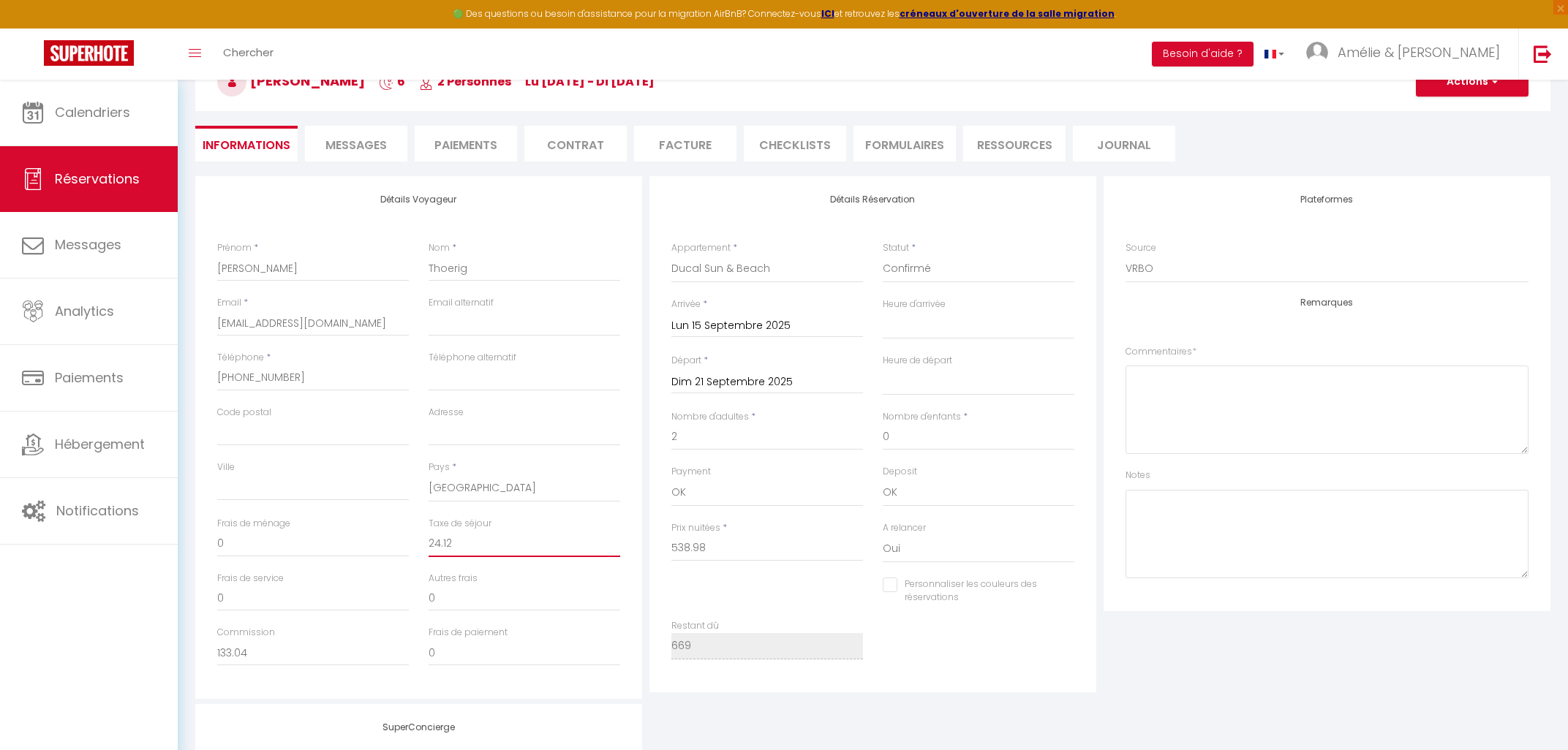
type input "24.12"
click at [735, 551] on input "538.98" at bounding box center [767, 548] width 192 height 26
drag, startPoint x: 735, startPoint y: 551, endPoint x: 629, endPoint y: 542, distance: 106.4
click at [672, 542] on input "538.98" at bounding box center [767, 548] width 192 height 26
type input "5"
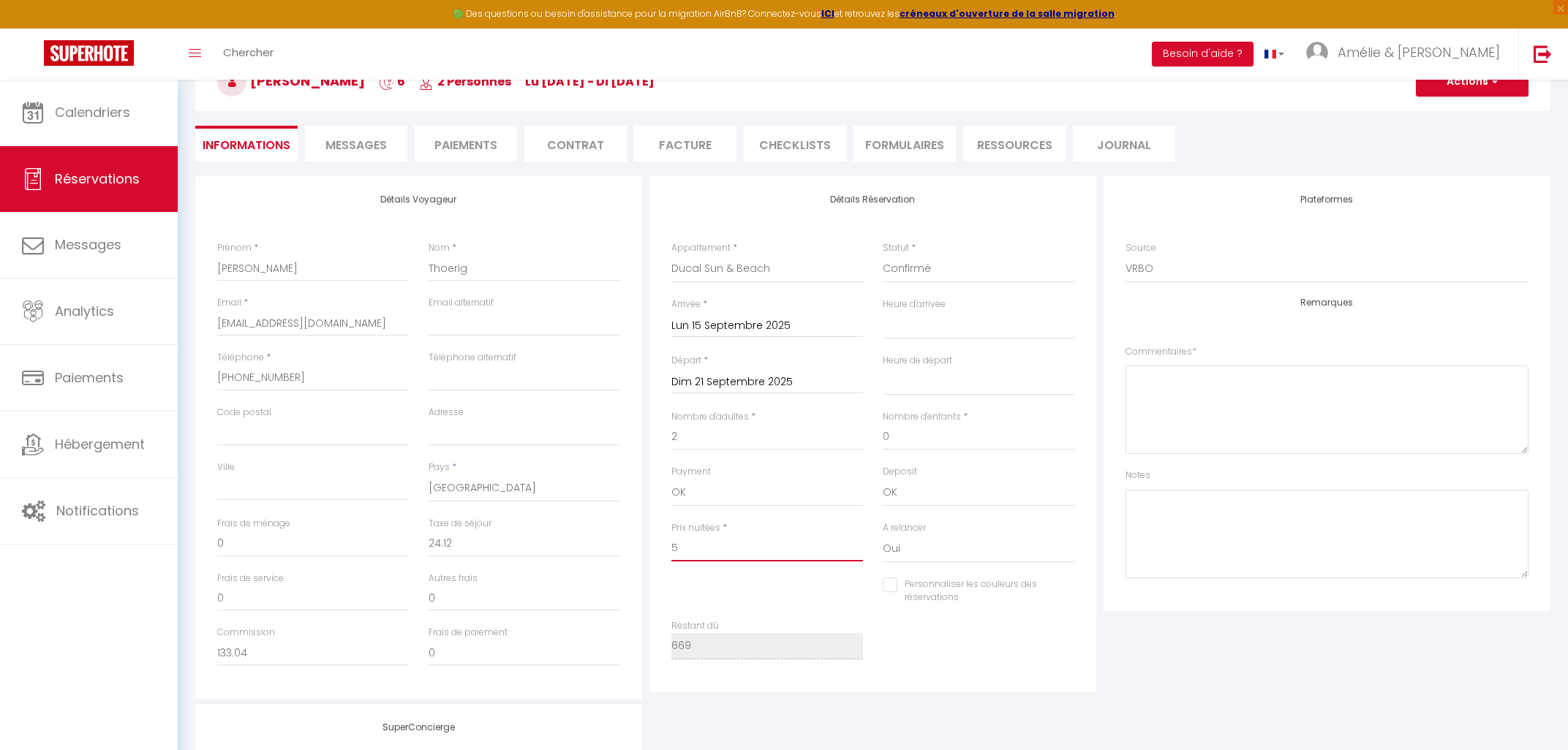
select select
checkbox input "false"
type input "51"
select select
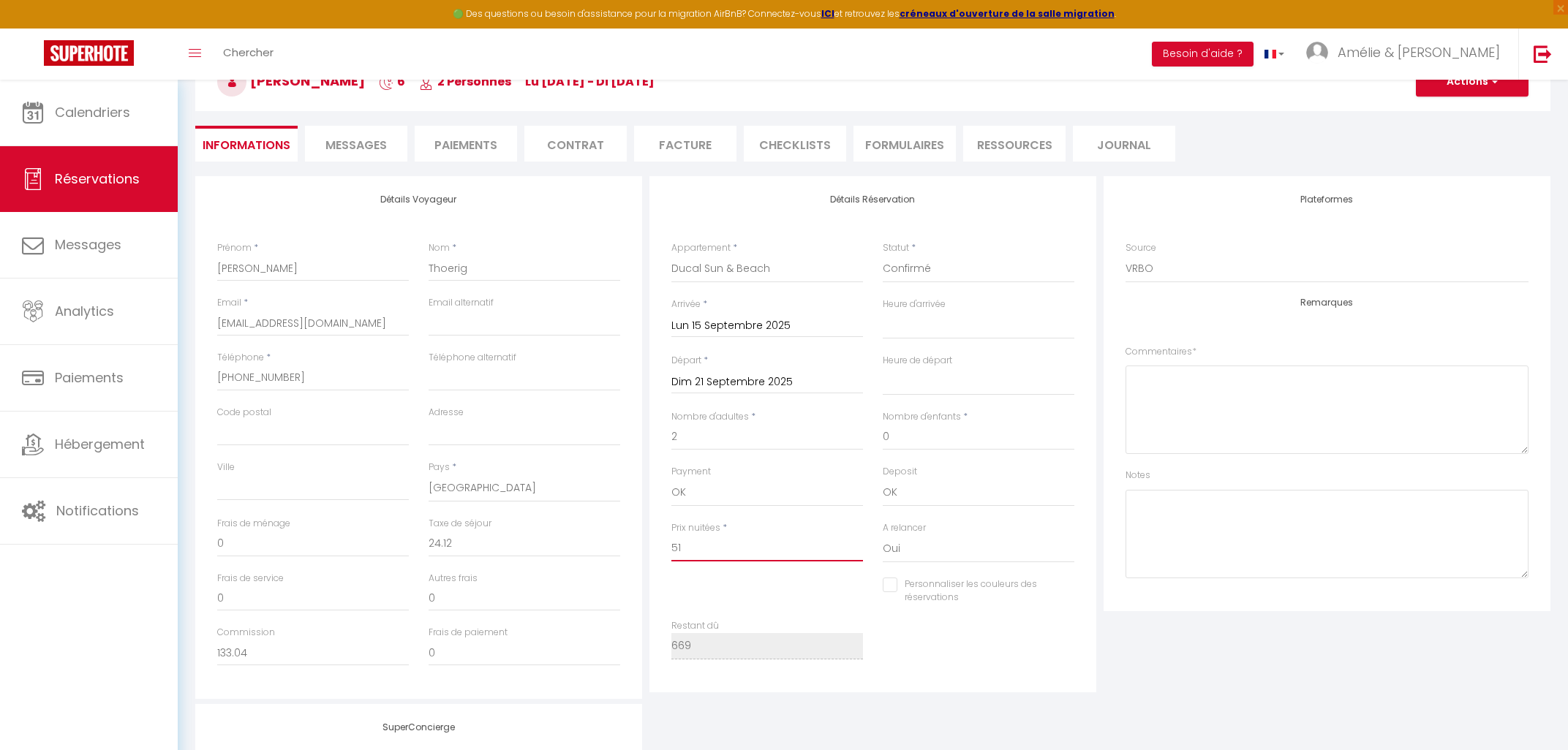
select select
checkbox input "false"
select select
type input "514"
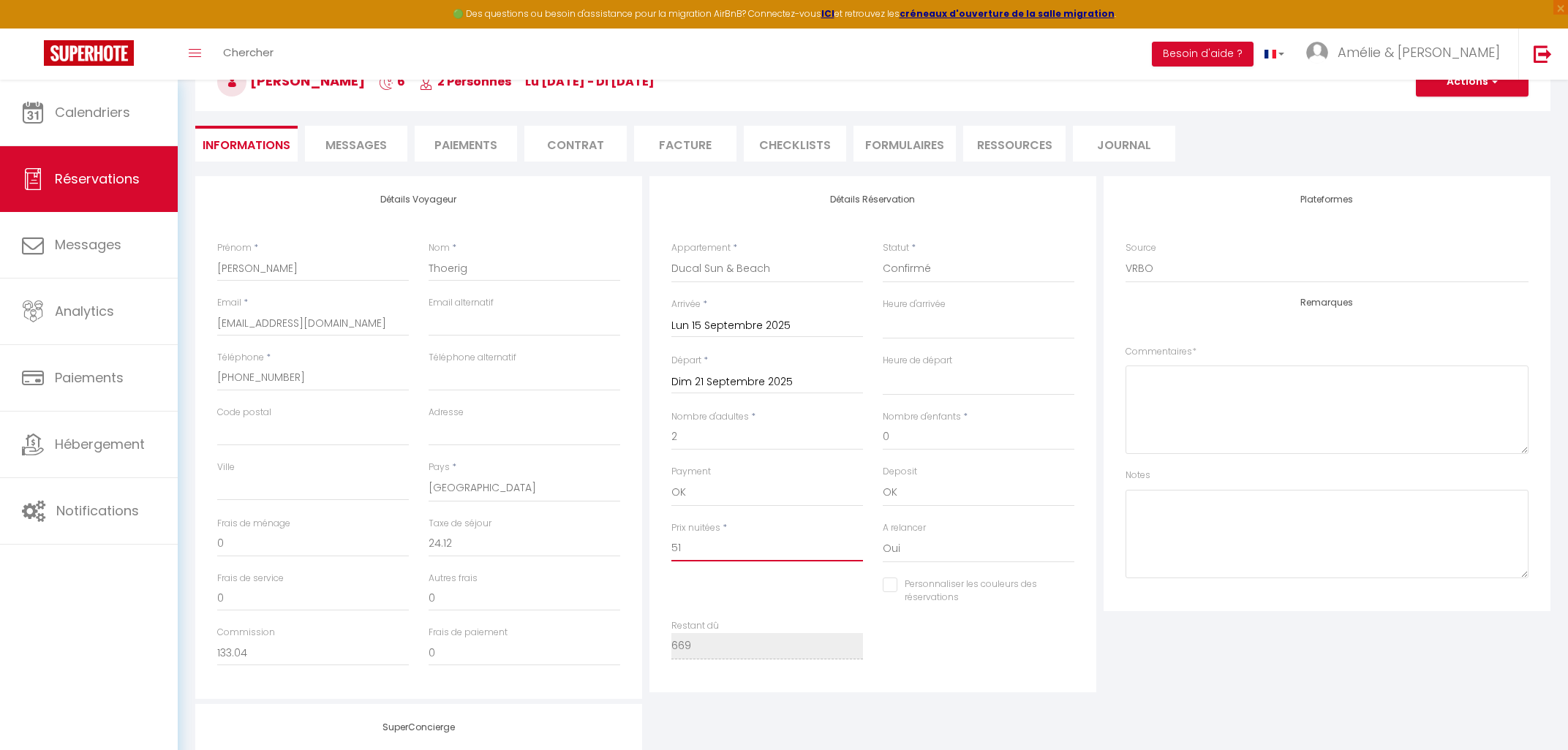
checkbox input "false"
type input "514."
select select
checkbox input "false"
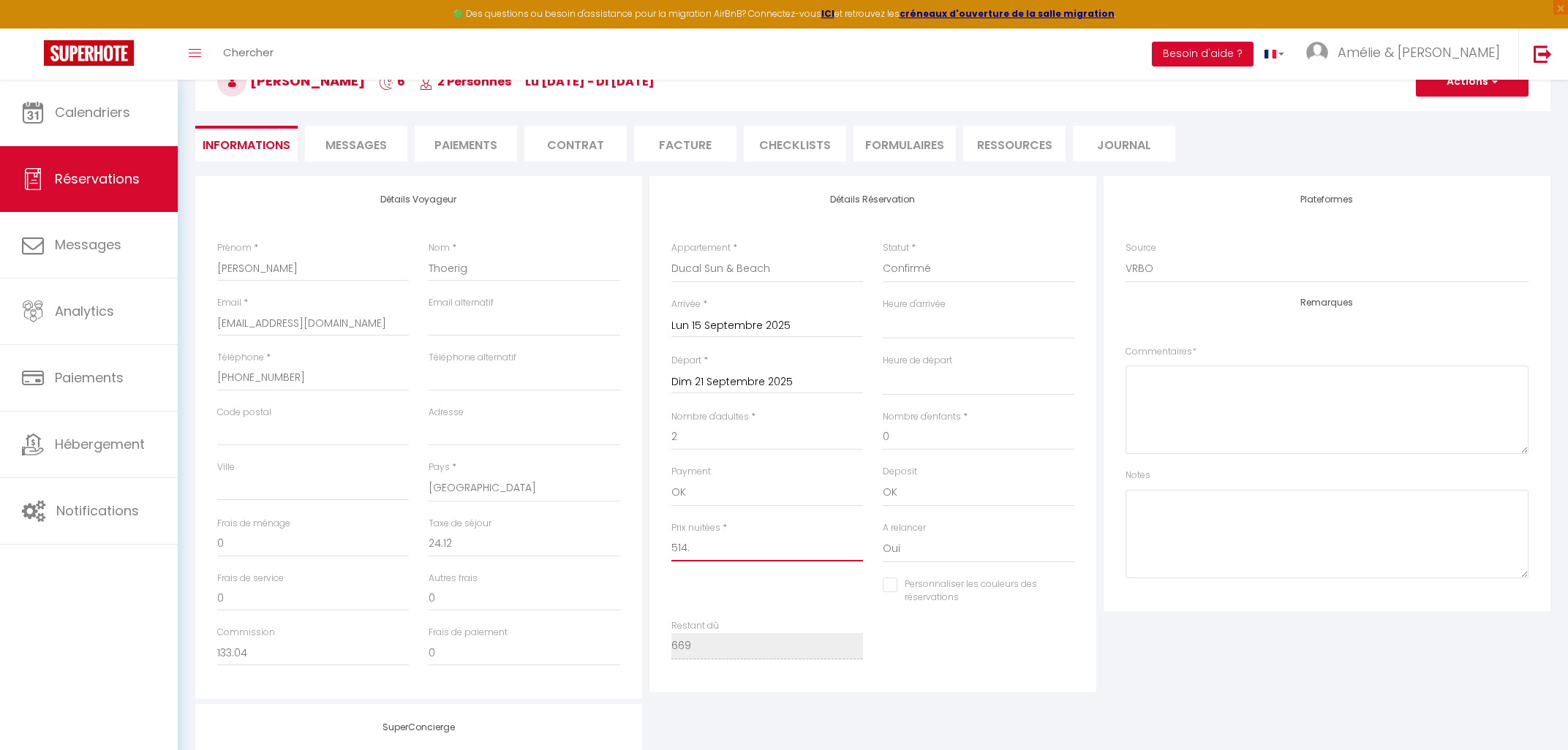
type input "514.8"
select select
checkbox input "false"
type input "514.86"
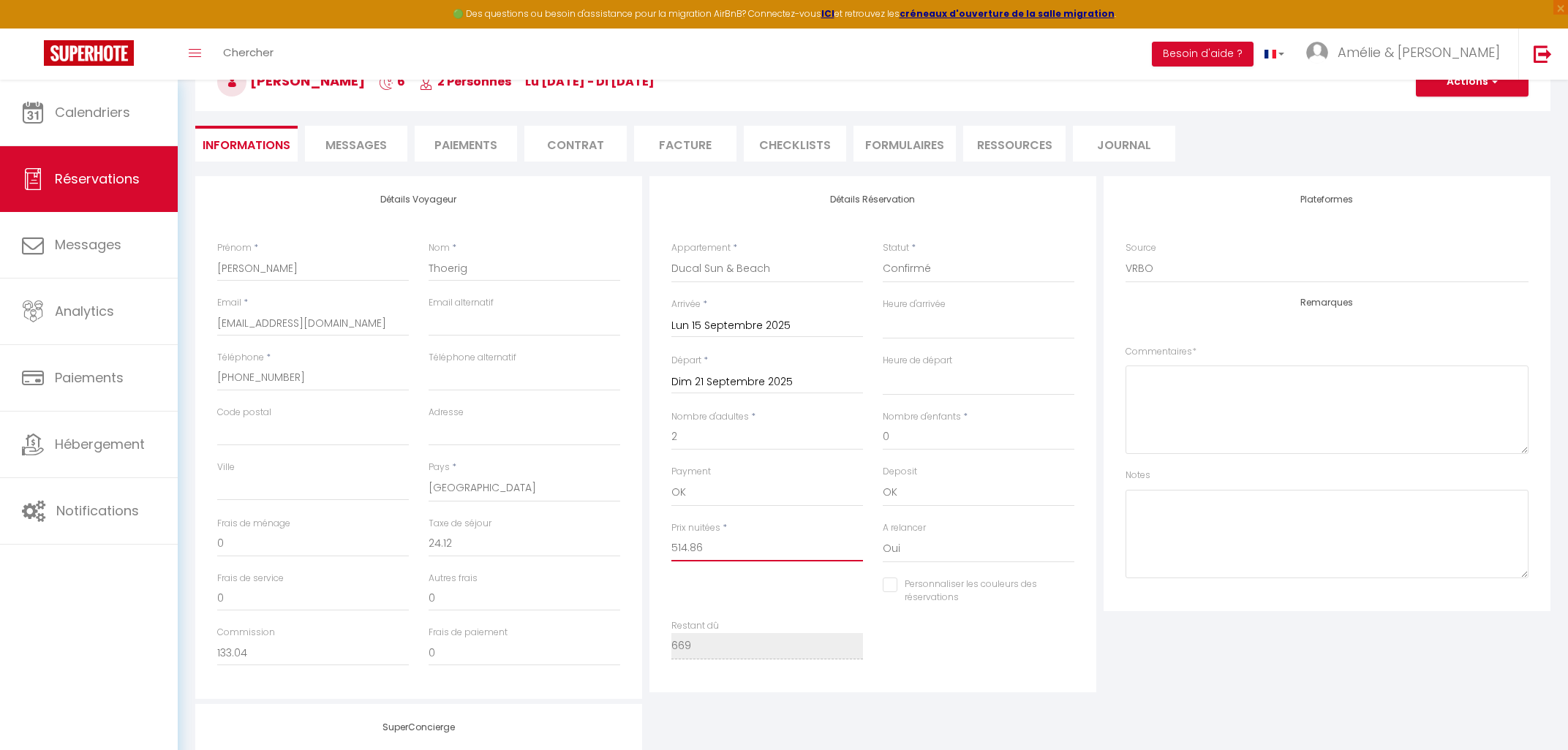
select select
checkbox input "false"
type input "514.86"
type input "0"
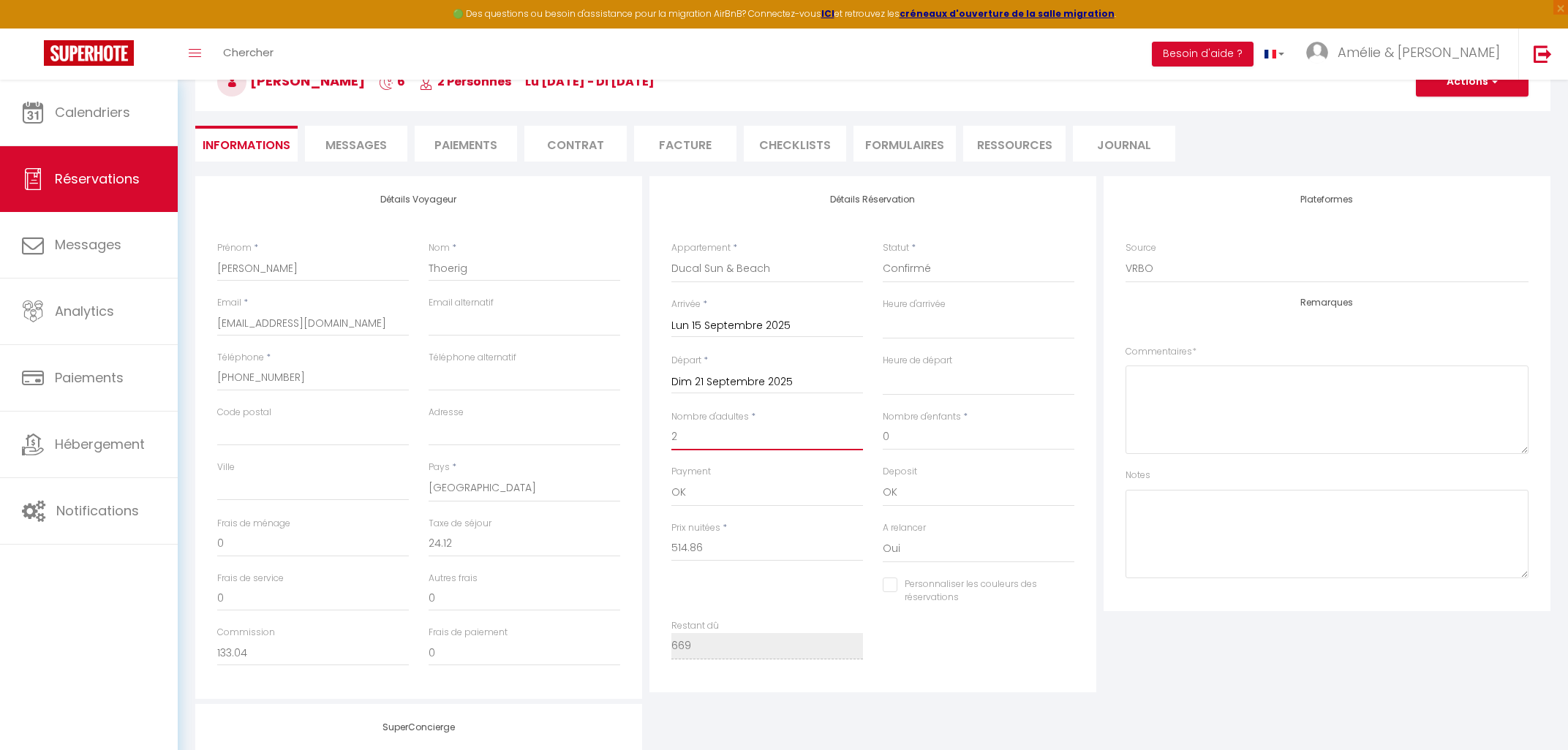
select select
checkbox input "false"
click at [716, 441] on input "2" at bounding box center [767, 437] width 192 height 26
click at [468, 551] on input "0" at bounding box center [524, 544] width 192 height 26
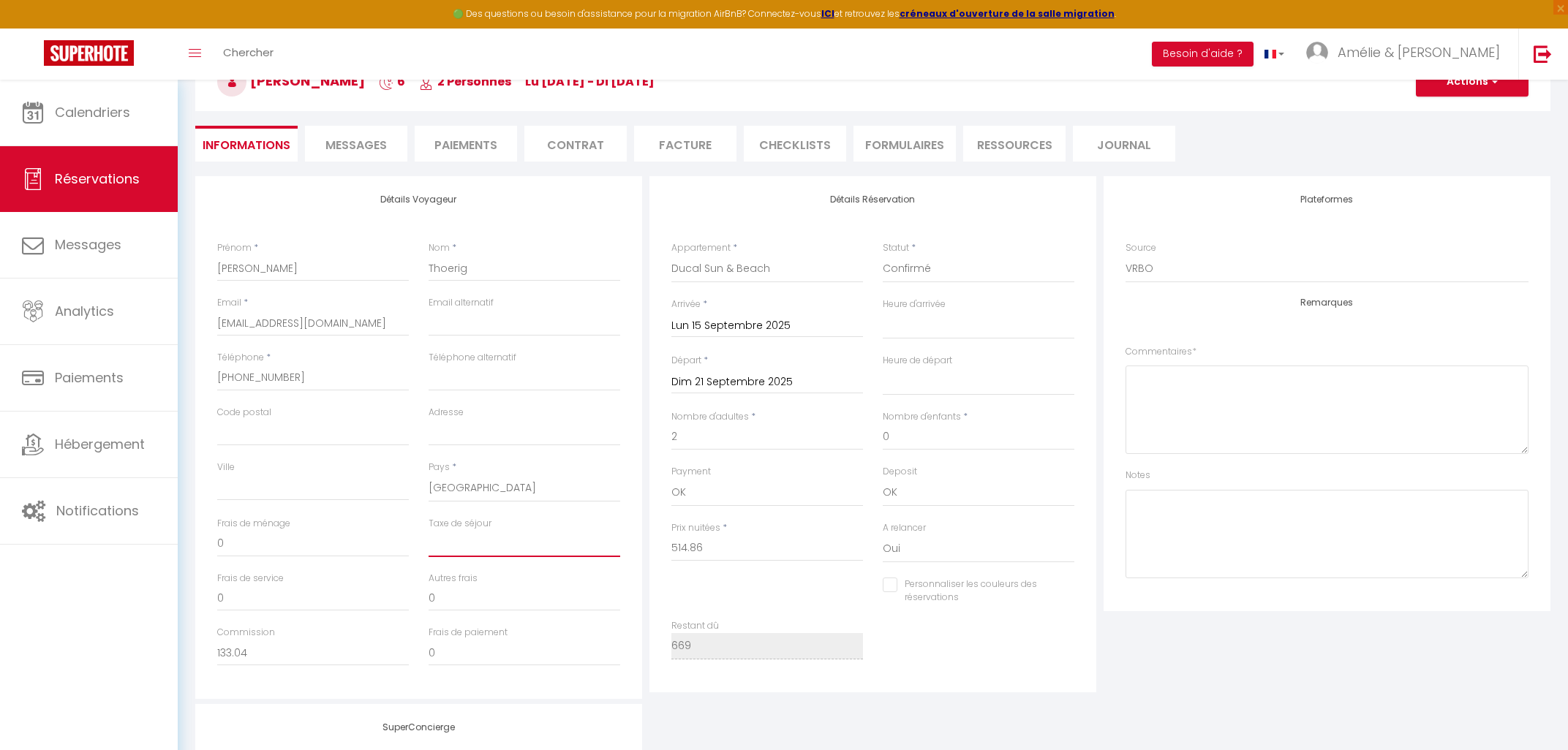
select select
checkbox input "false"
type input "2"
select select
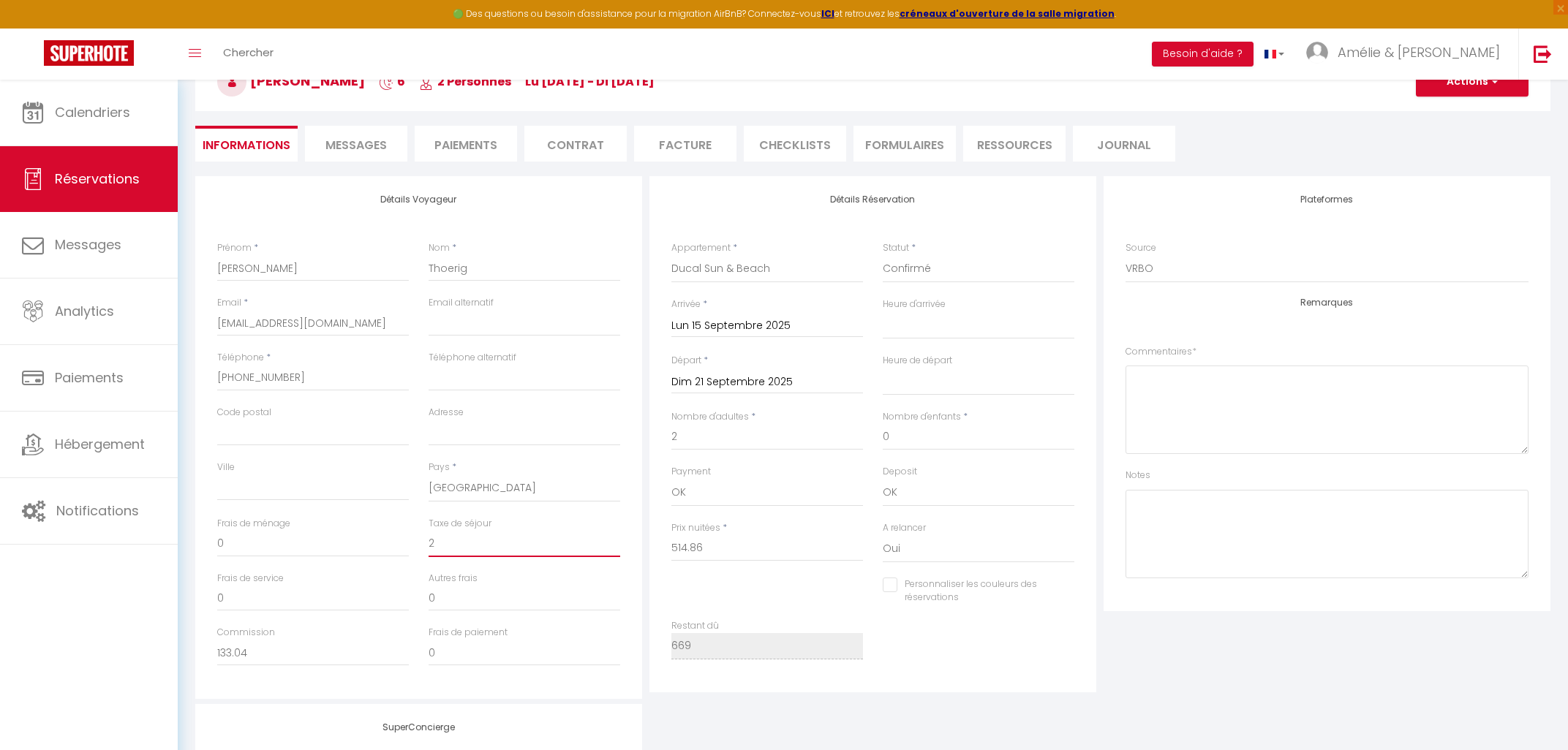
select select
checkbox input "false"
type input "24"
select select
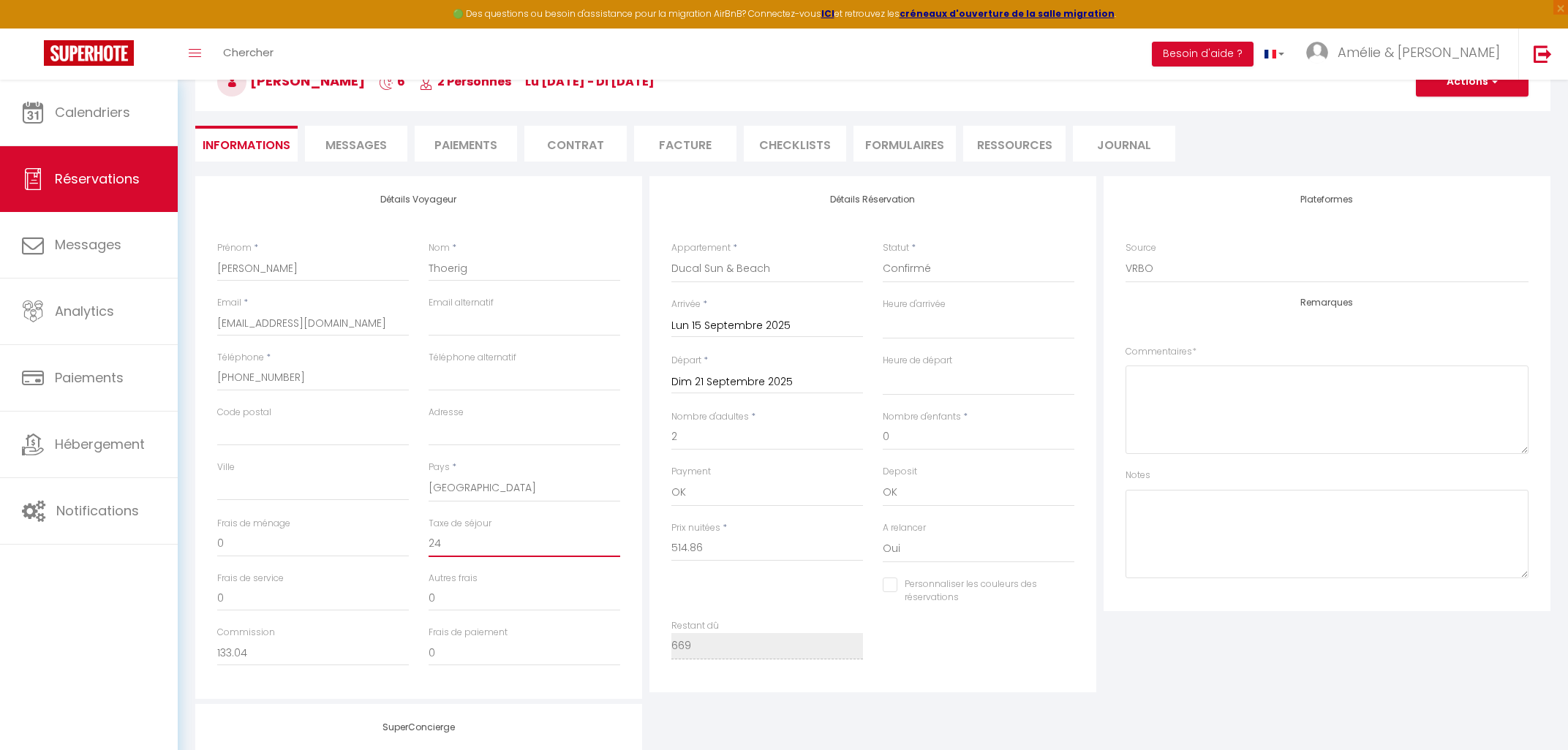
checkbox input "false"
type input "24."
select select
checkbox input "false"
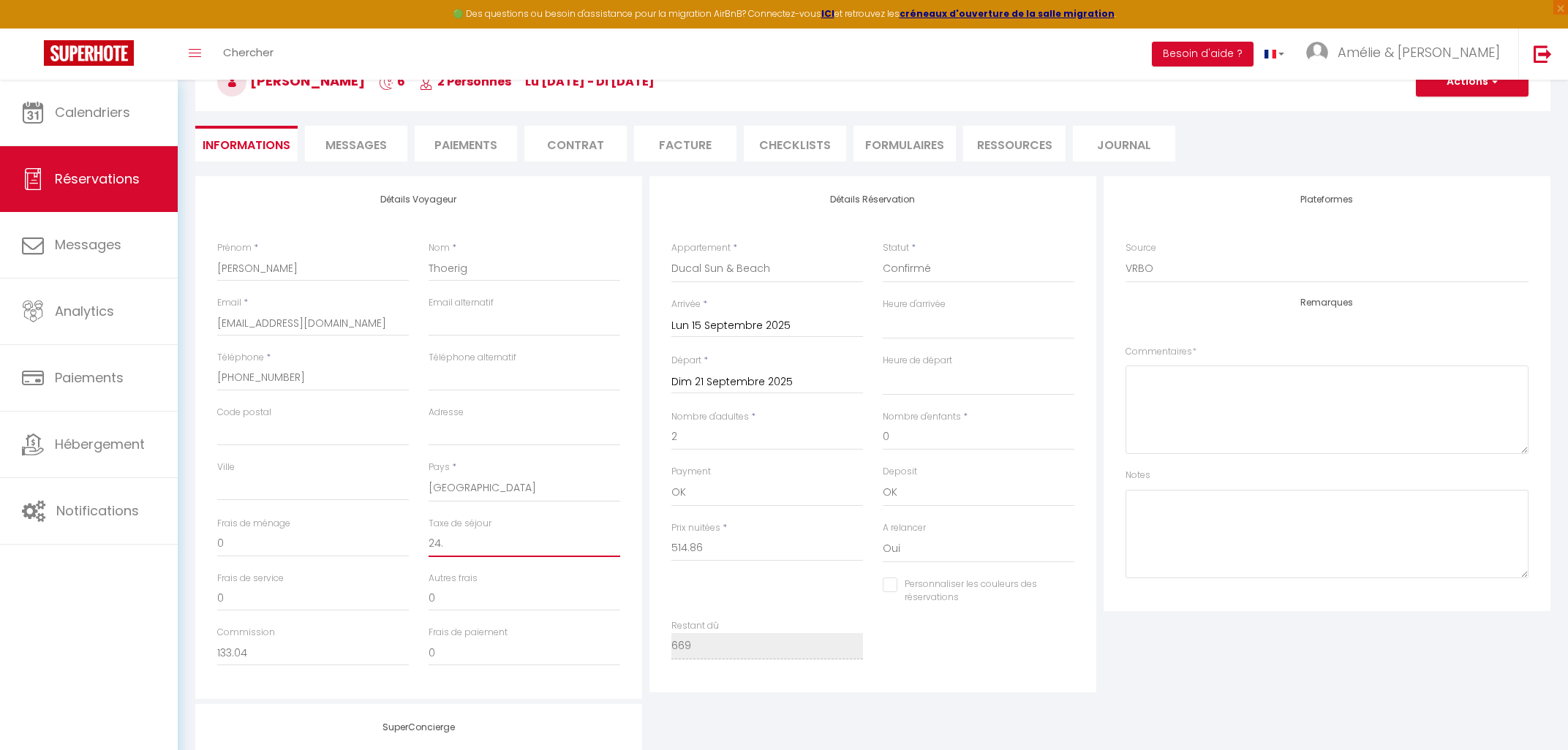
type input "24.1"
select select
checkbox input "false"
type input "24.12"
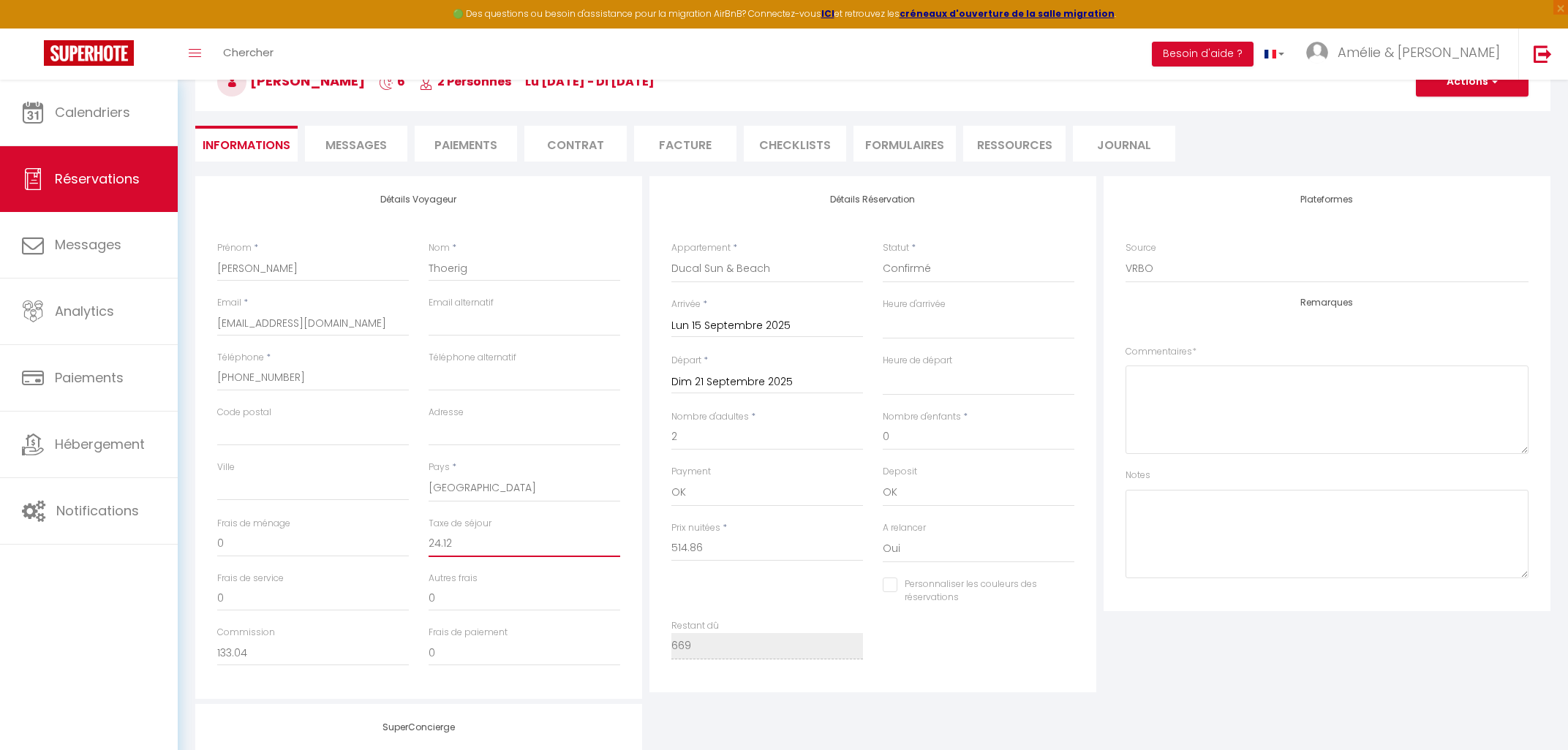
select select
checkbox input "false"
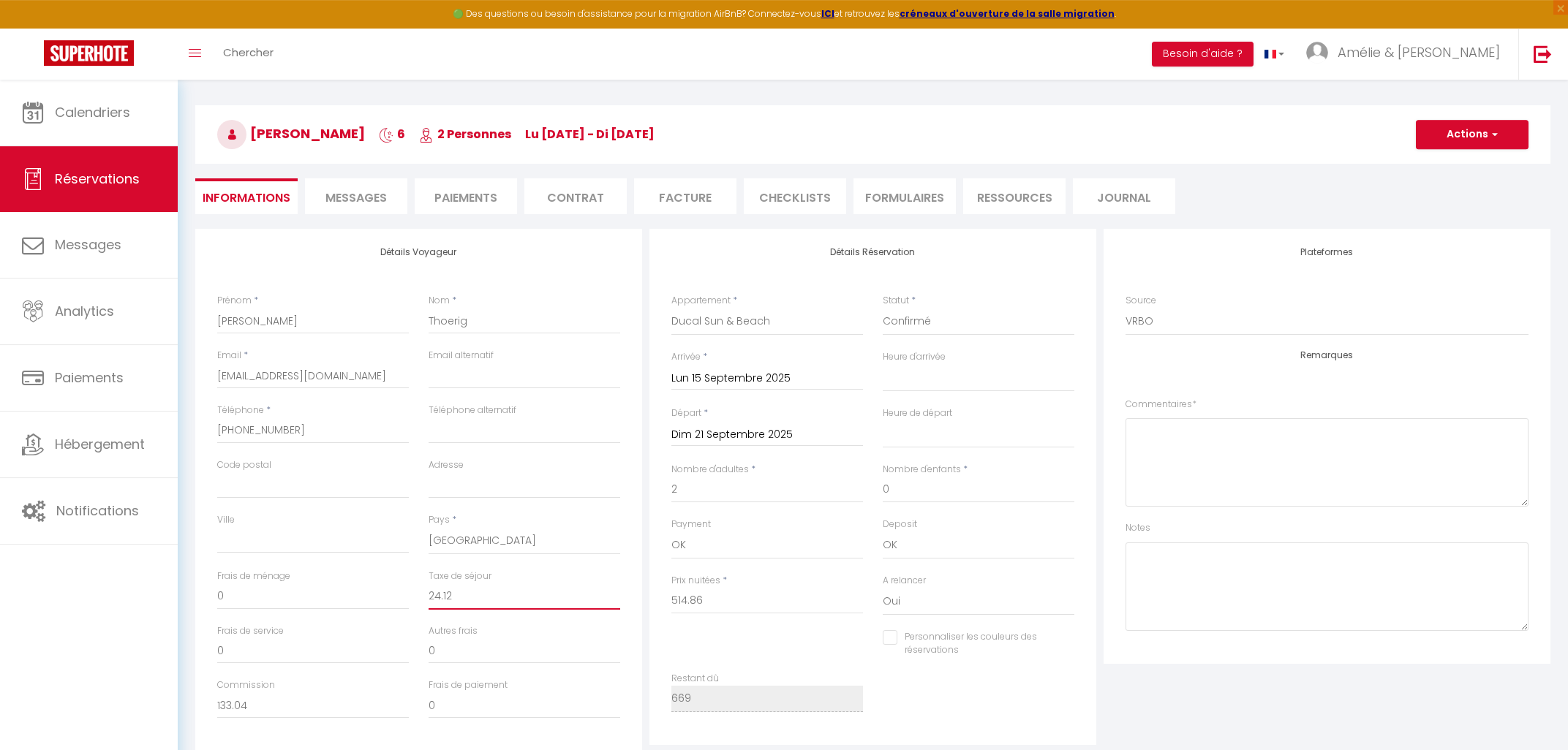
scroll to position [78, 0]
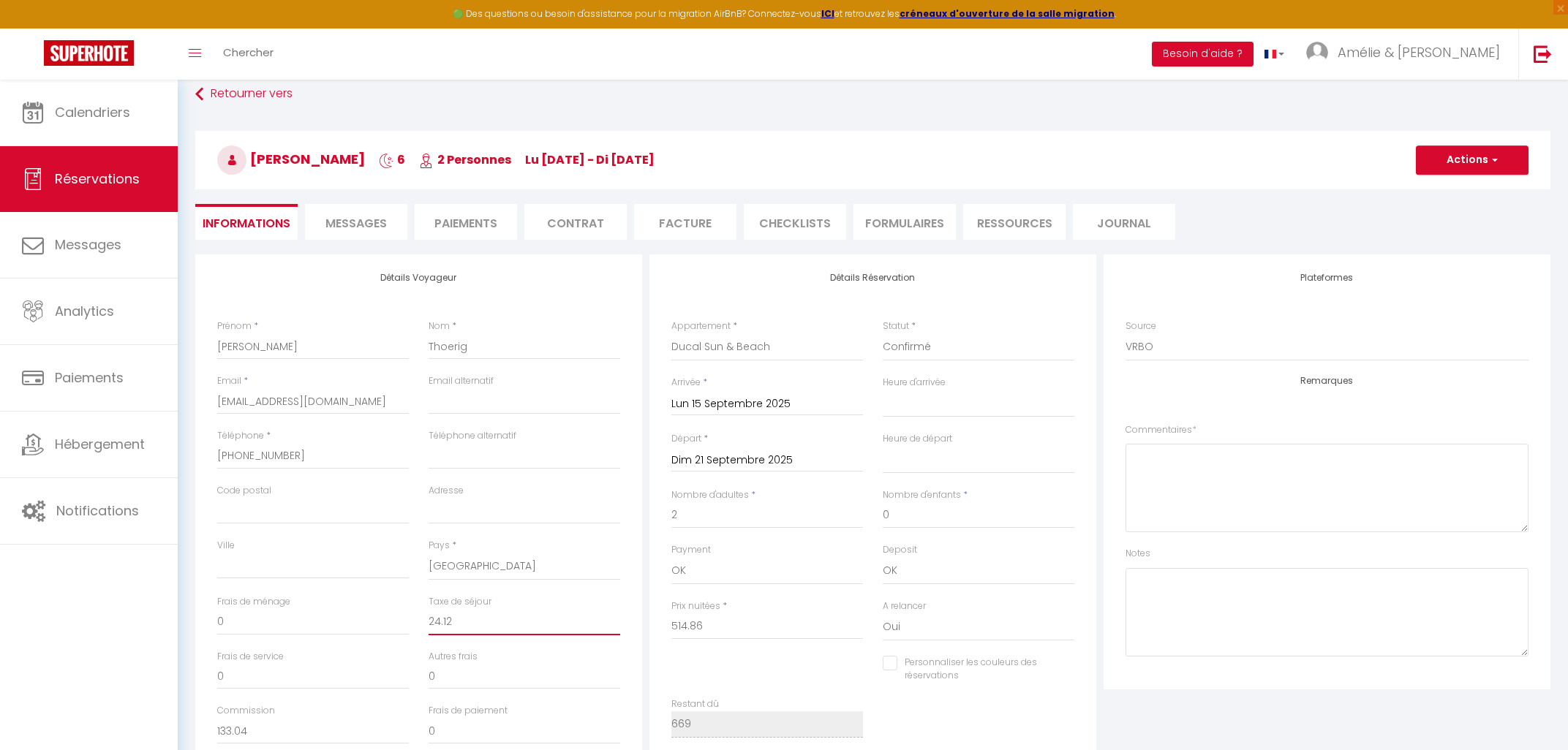
type input "24.12"
click at [1493, 167] on button "Actions" at bounding box center [1472, 160] width 113 height 29
click at [1454, 183] on link "Enregistrer" at bounding box center [1458, 192] width 116 height 19
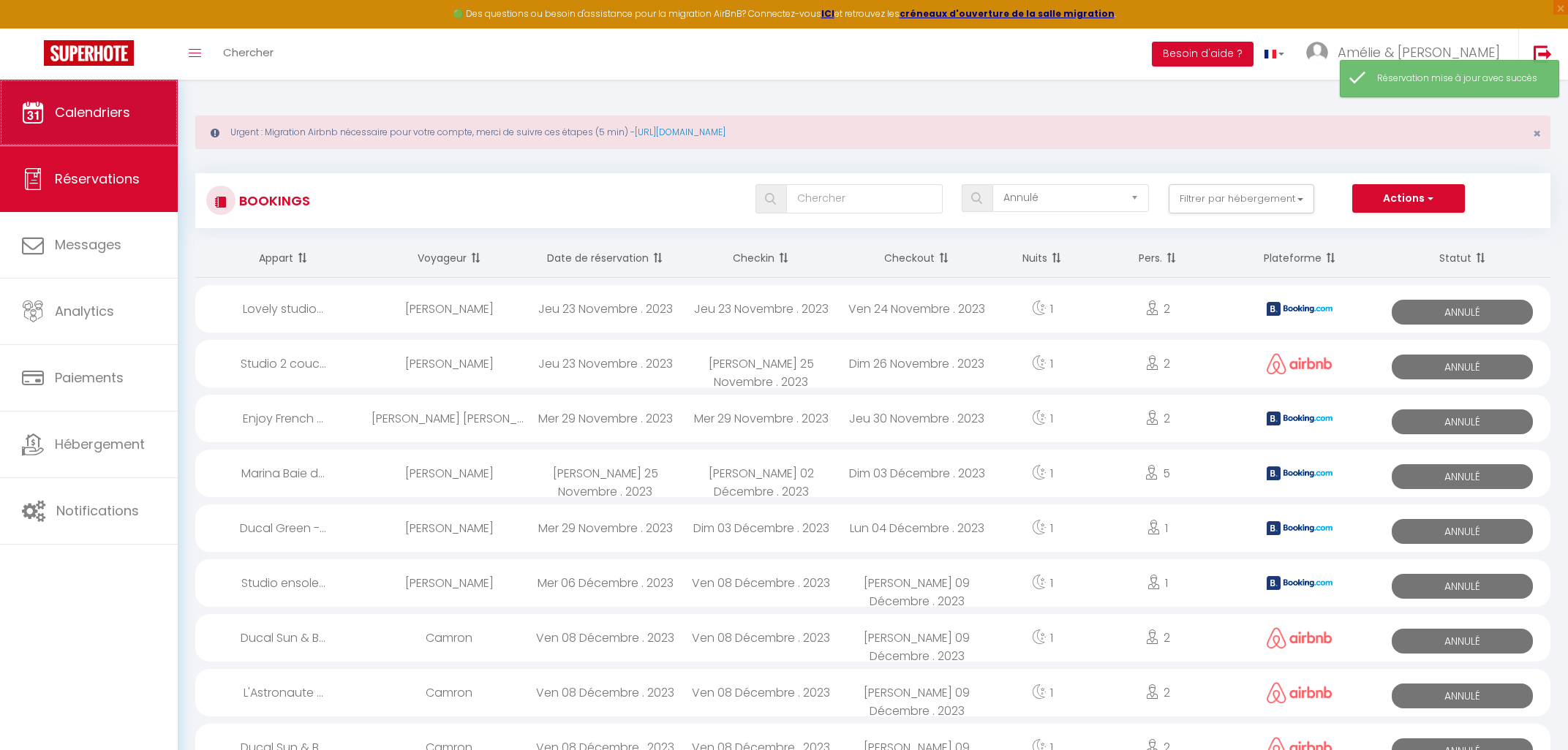
click at [100, 121] on span "Calendriers" at bounding box center [92, 112] width 75 height 18
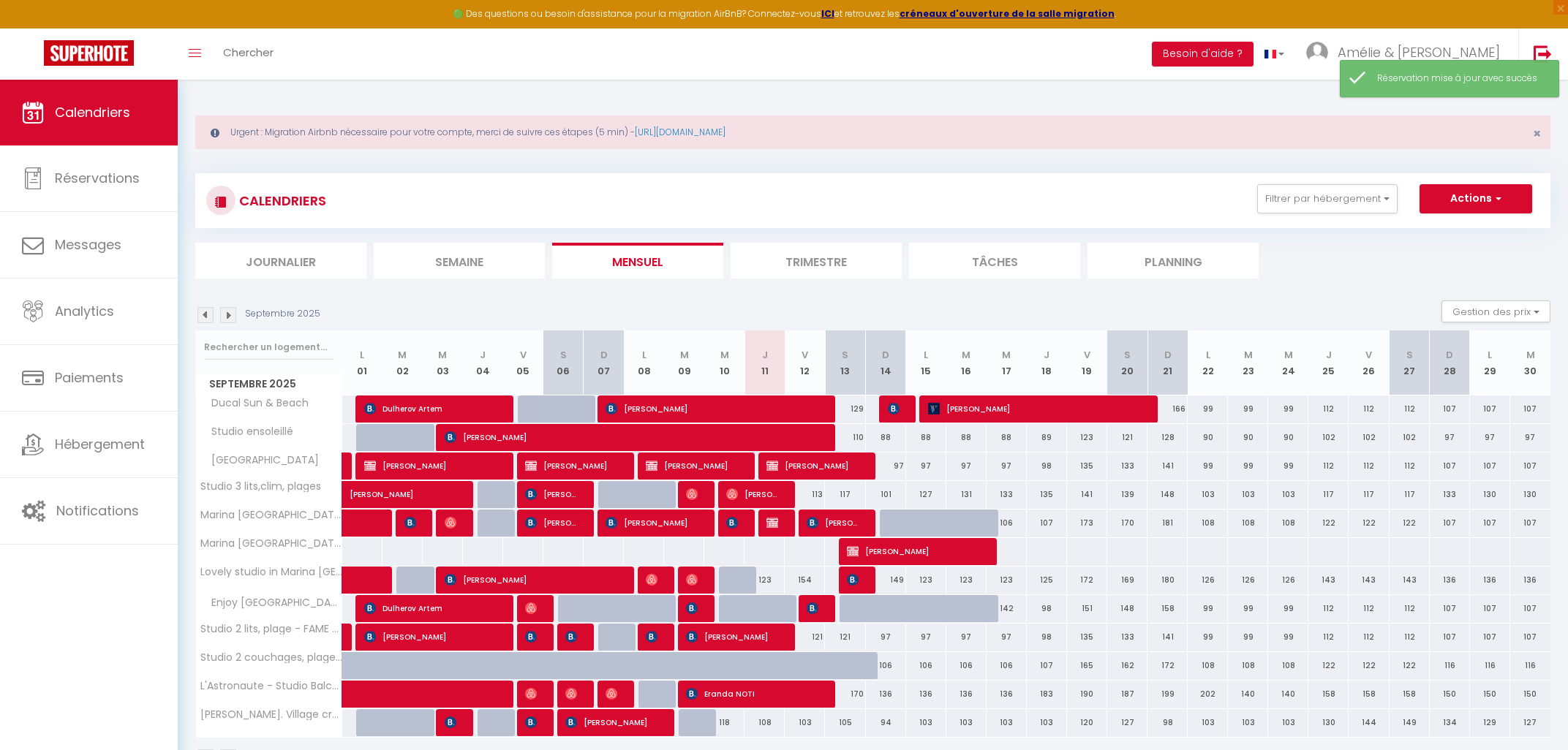
click at [979, 403] on span "[PERSON_NAME]" at bounding box center [1035, 409] width 215 height 28
select select "OK"
select select "0"
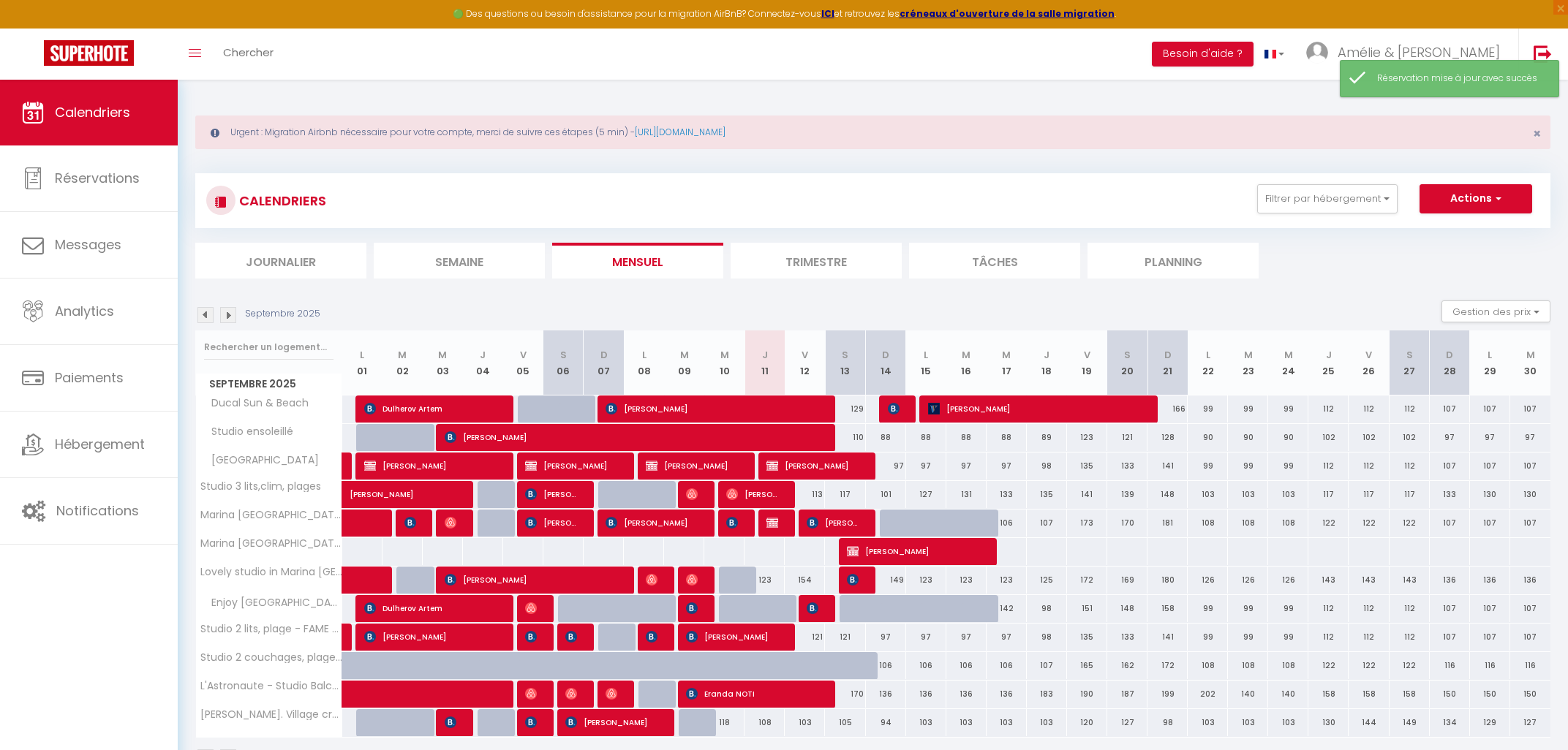
select select "1"
select select
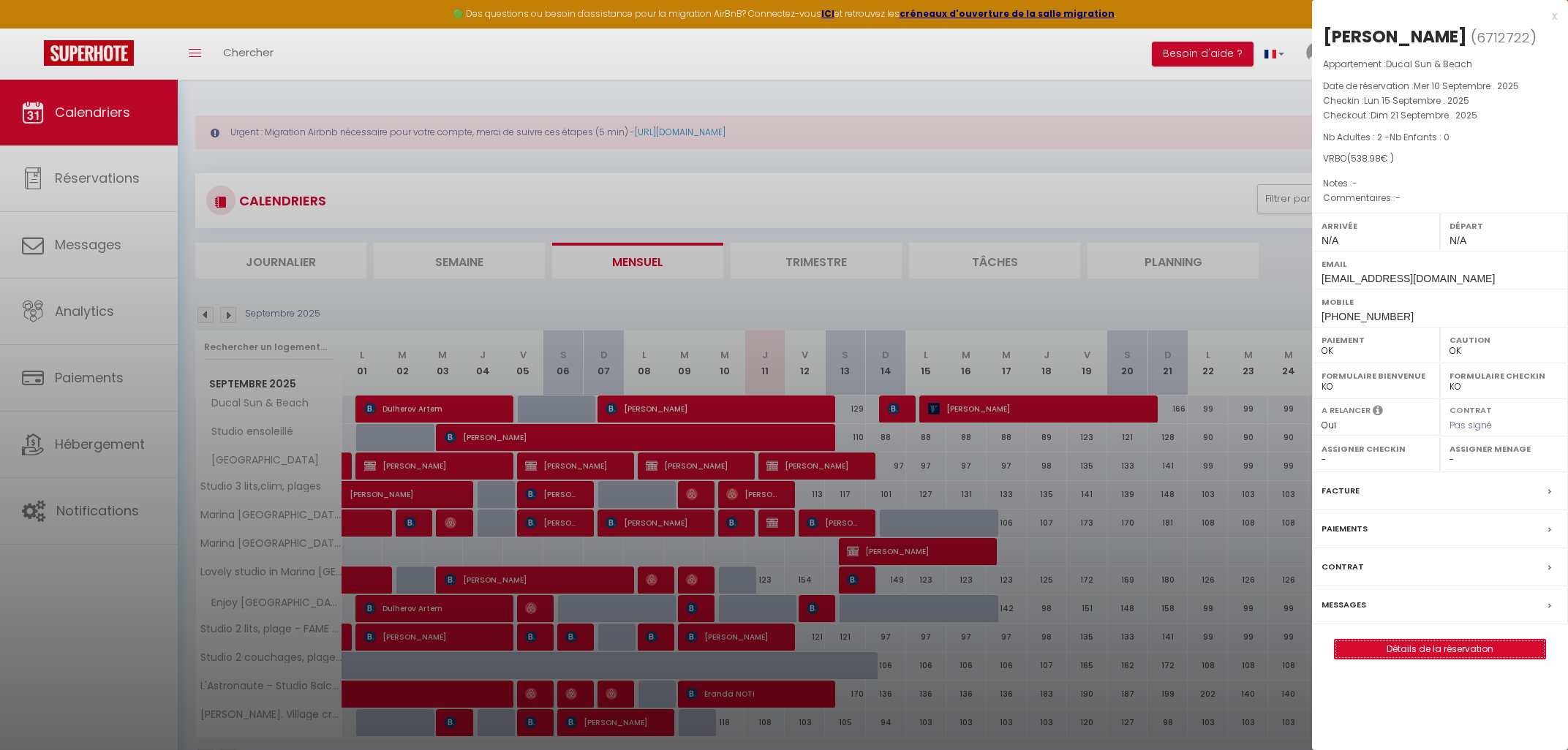
click at [1419, 644] on link "Détails de la réservation" at bounding box center [1440, 649] width 211 height 19
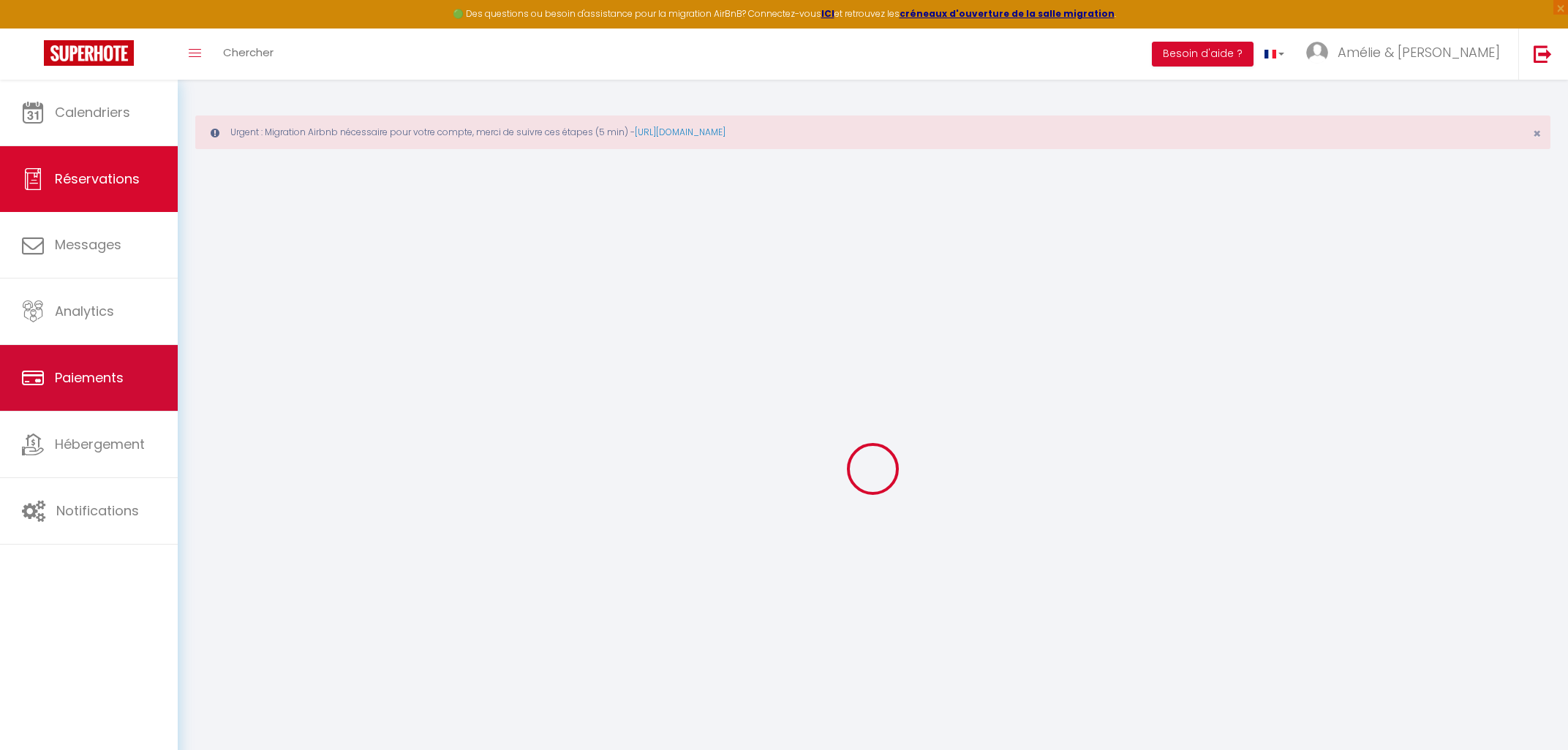
type input "[PERSON_NAME]"
type input "Thoerig"
type input "[EMAIL_ADDRESS][DOMAIN_NAME]"
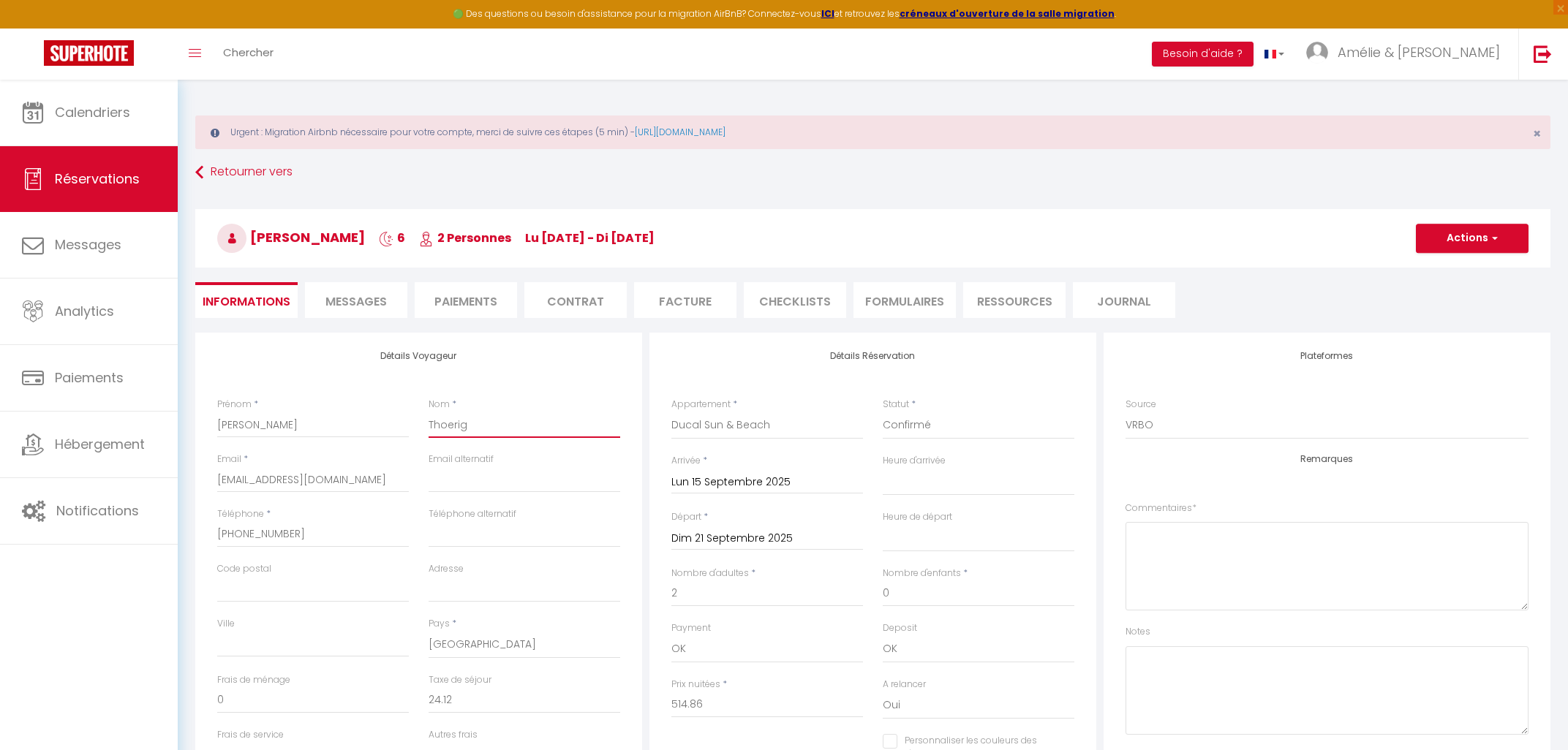
click at [443, 423] on input "Thoerig" at bounding box center [524, 424] width 192 height 26
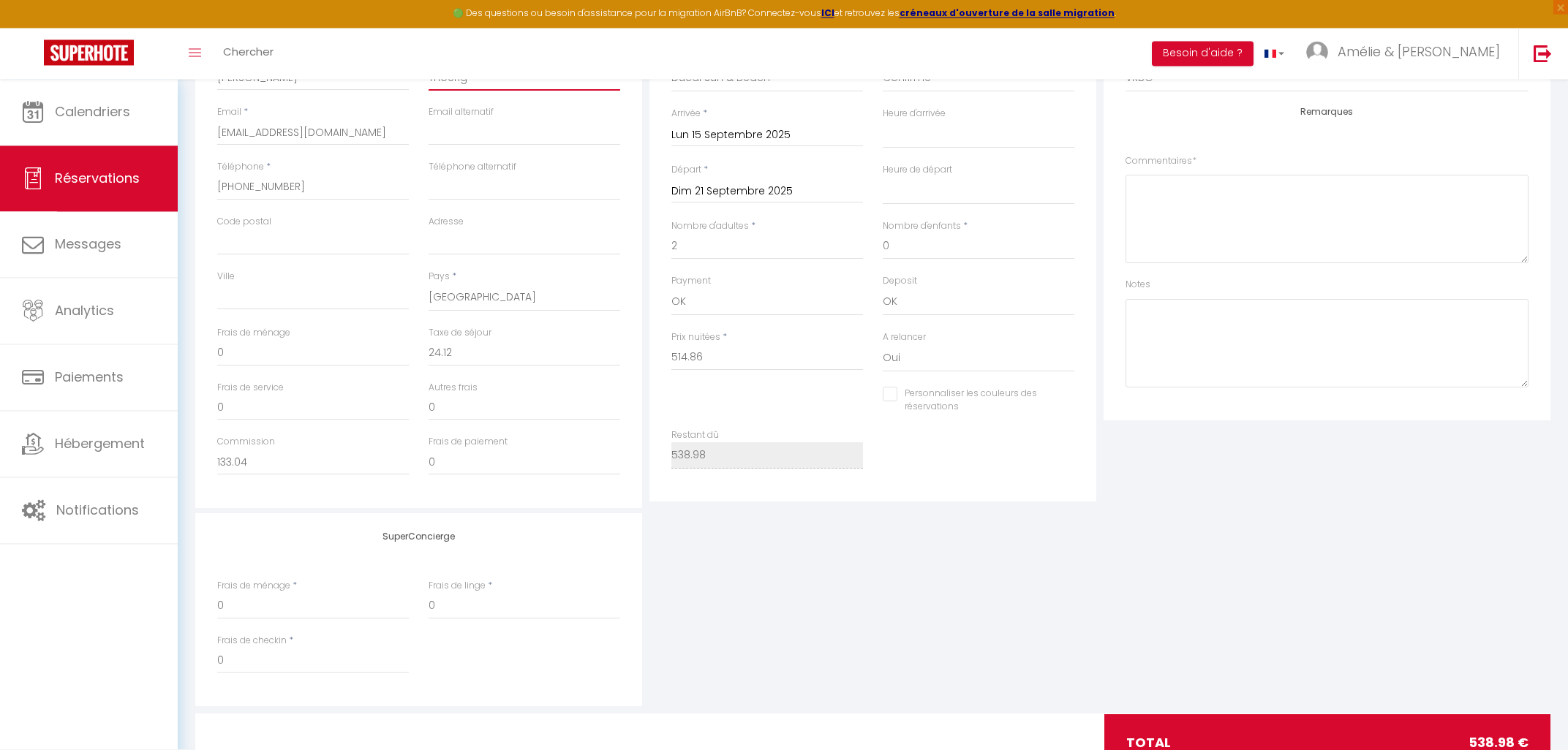
scroll to position [392, 0]
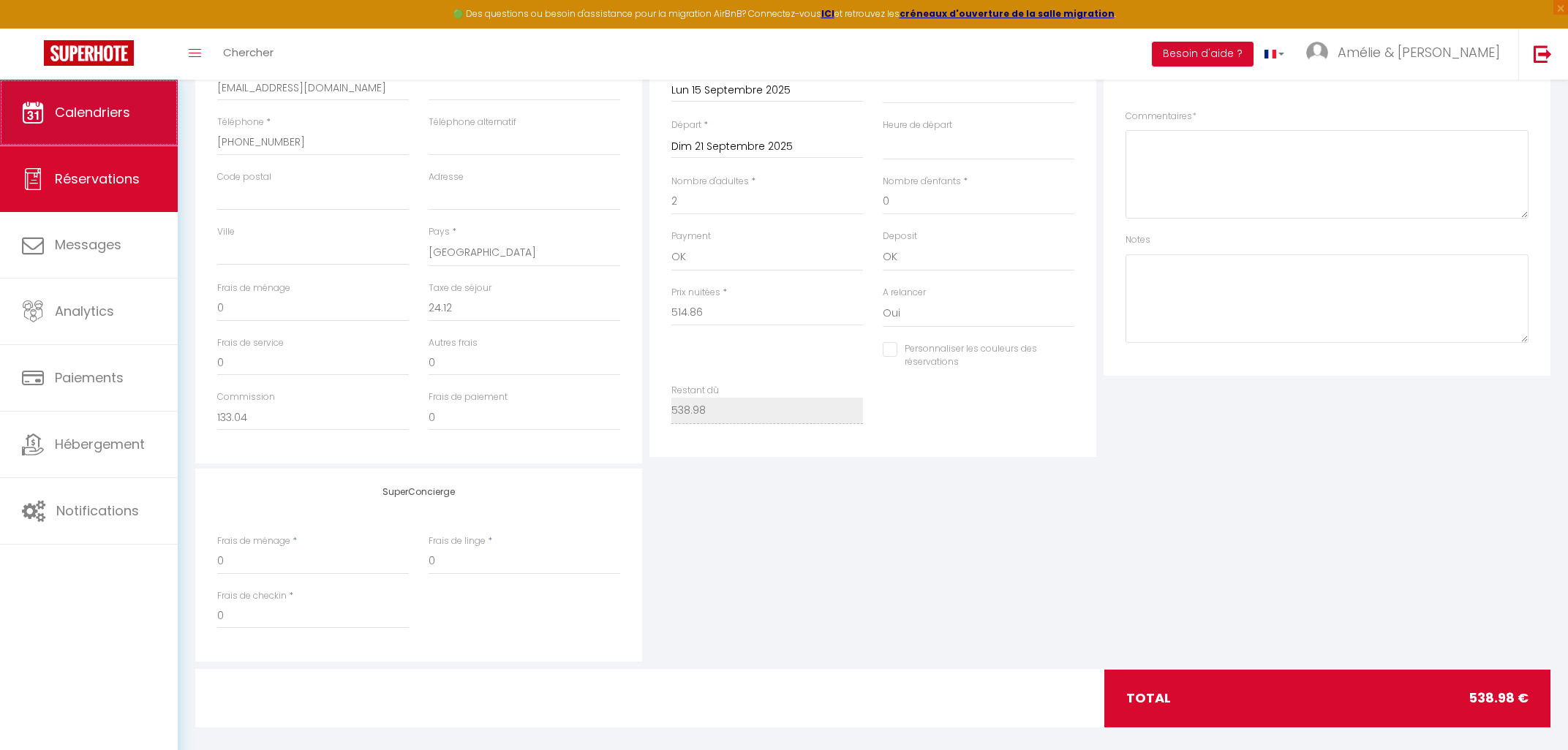
click at [85, 126] on link "Calendriers" at bounding box center [89, 113] width 178 height 66
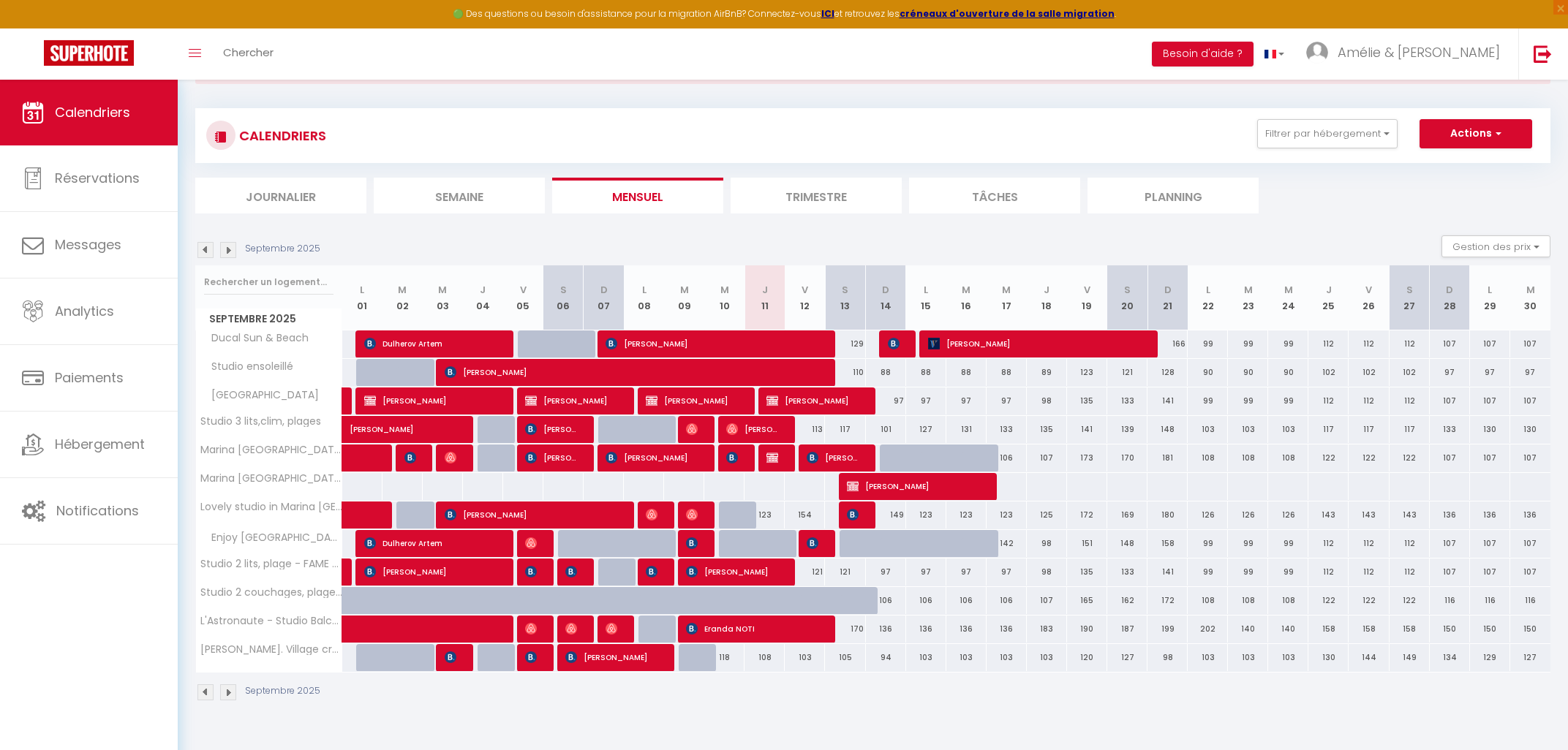
scroll to position [80, 0]
